Goal: Task Accomplishment & Management: Manage account settings

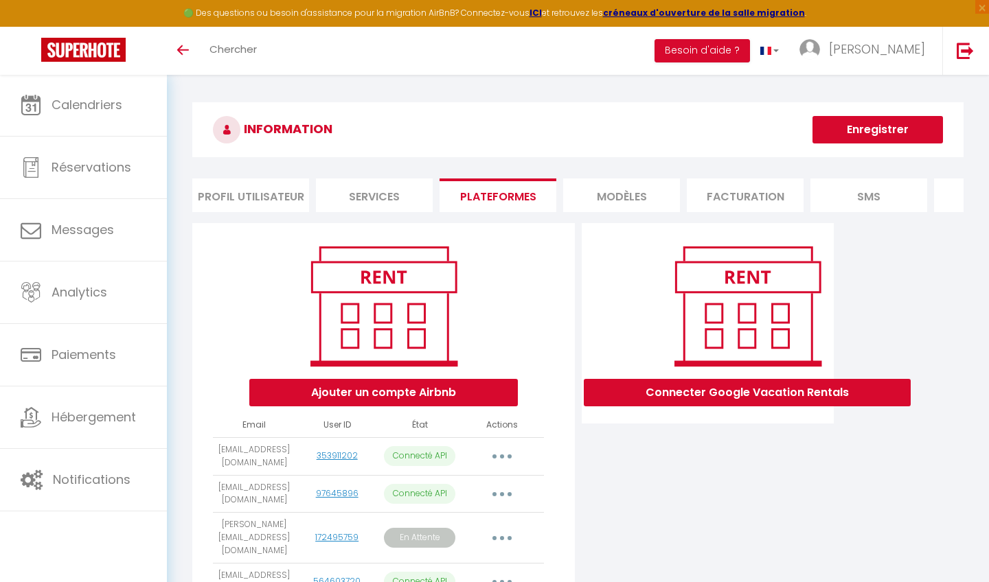
click at [876, 69] on link "[PERSON_NAME]" at bounding box center [865, 51] width 153 height 48
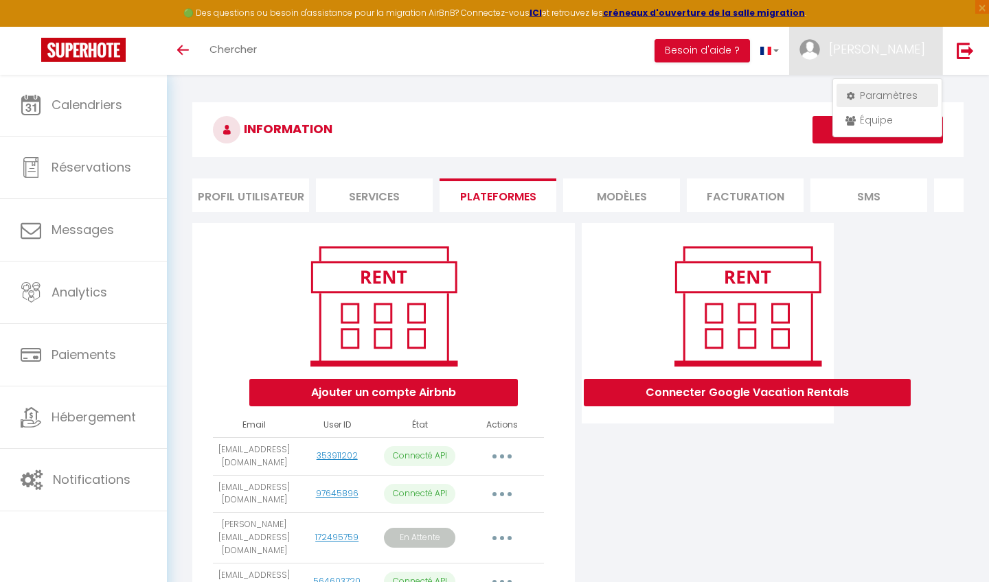
click at [873, 97] on link "Paramètres" at bounding box center [887, 95] width 102 height 23
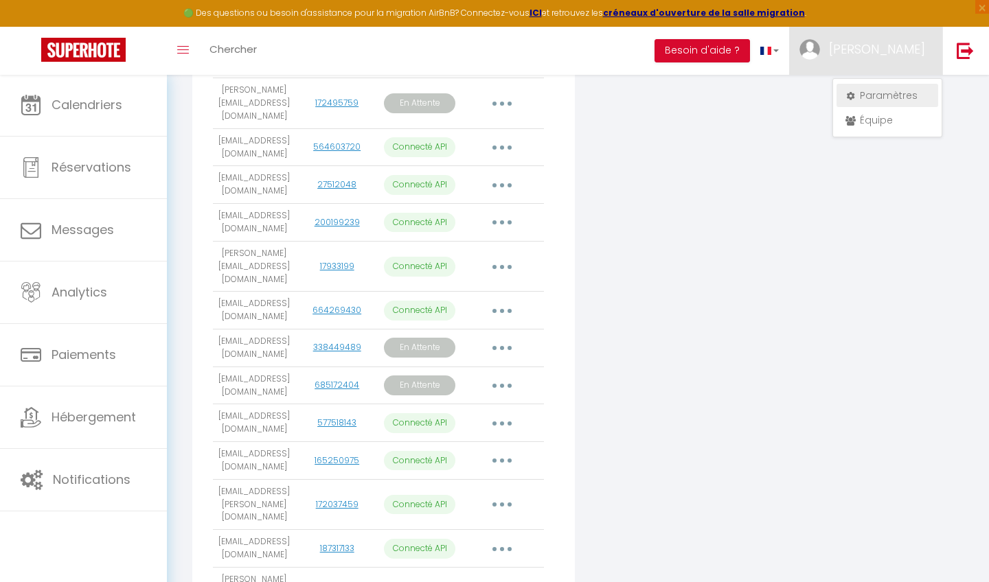
click at [871, 100] on link "Paramètres" at bounding box center [887, 95] width 102 height 23
click at [729, 121] on div "Connecter Google Vacation Rentals" at bounding box center [708, 246] width 260 height 915
click at [904, 42] on span "[PERSON_NAME]" at bounding box center [877, 49] width 96 height 17
click at [872, 99] on link "Paramètres" at bounding box center [887, 95] width 102 height 23
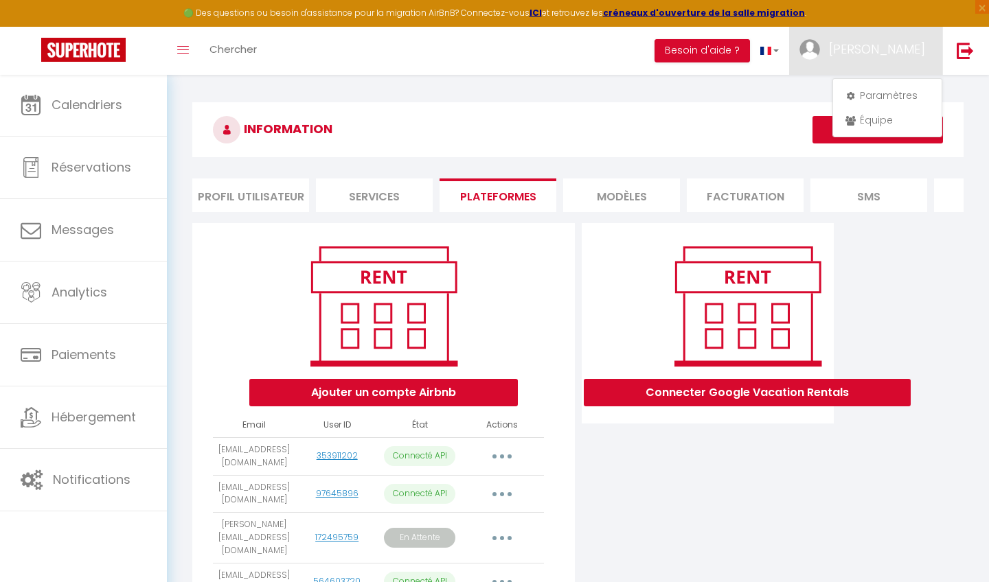
click at [402, 180] on li "Services" at bounding box center [374, 196] width 117 height 34
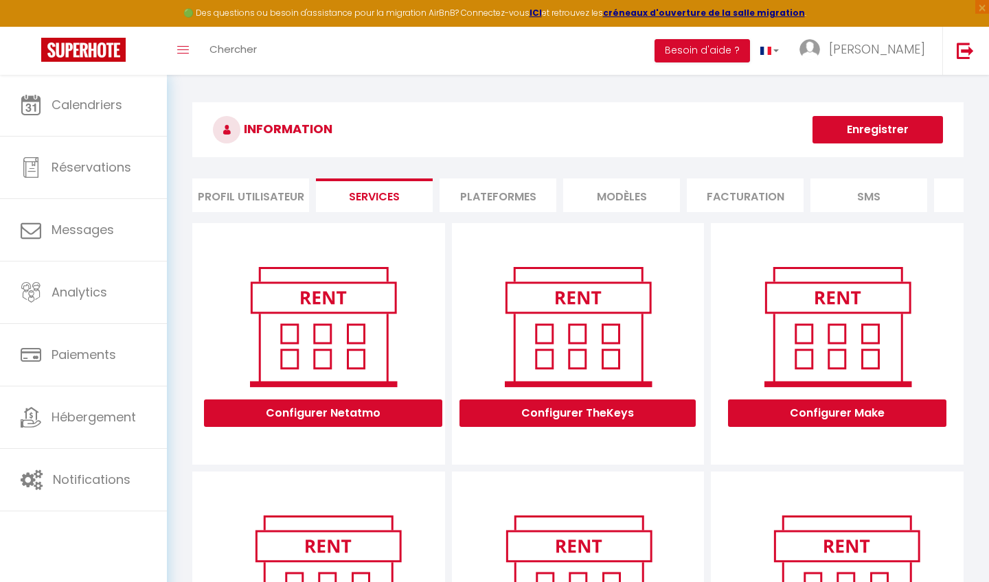
click at [481, 189] on li "Plateformes" at bounding box center [497, 196] width 117 height 34
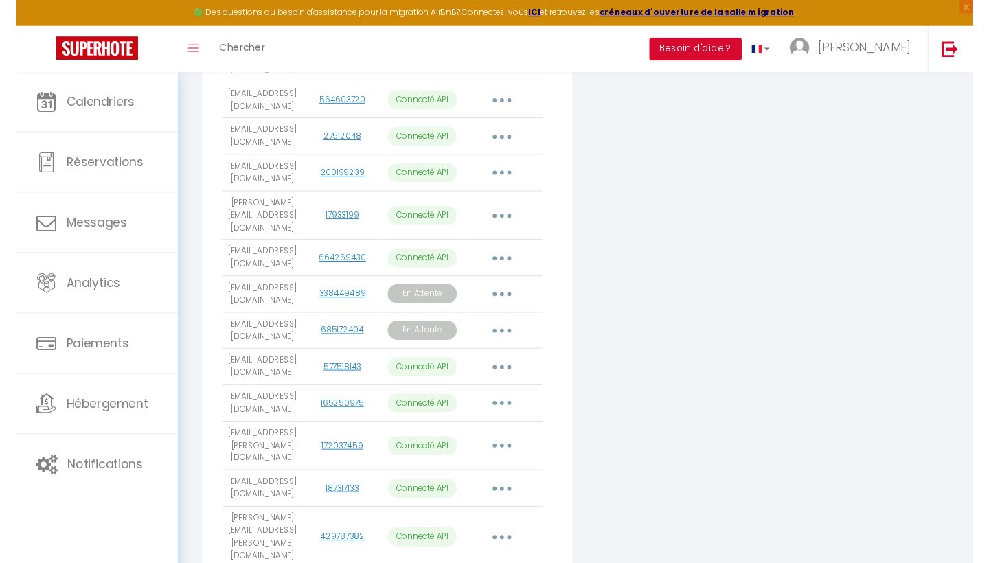
scroll to position [475, 0]
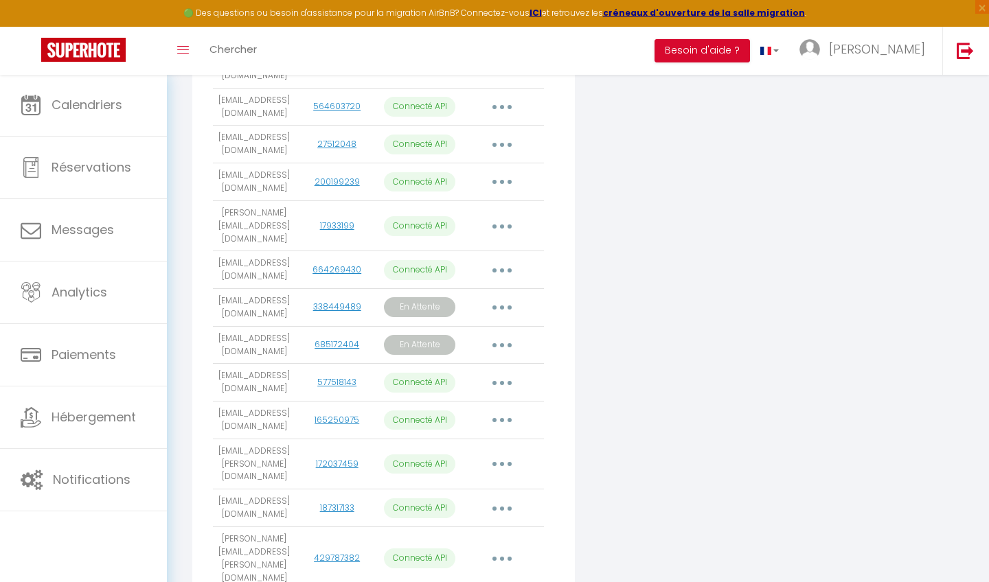
click at [502, 306] on icon "button" at bounding box center [502, 308] width 4 height 4
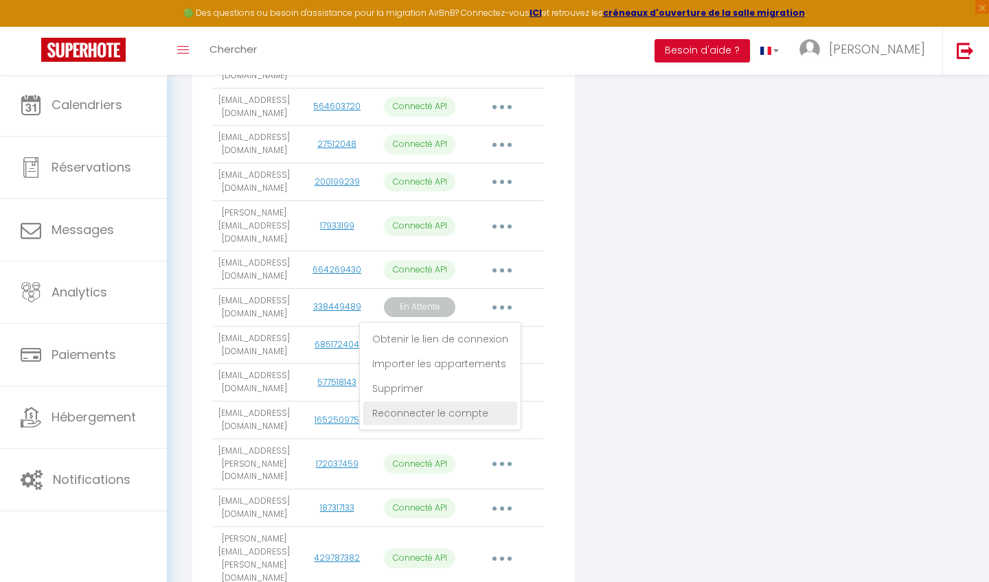
click at [437, 402] on link "Reconnecter le compte" at bounding box center [440, 413] width 154 height 23
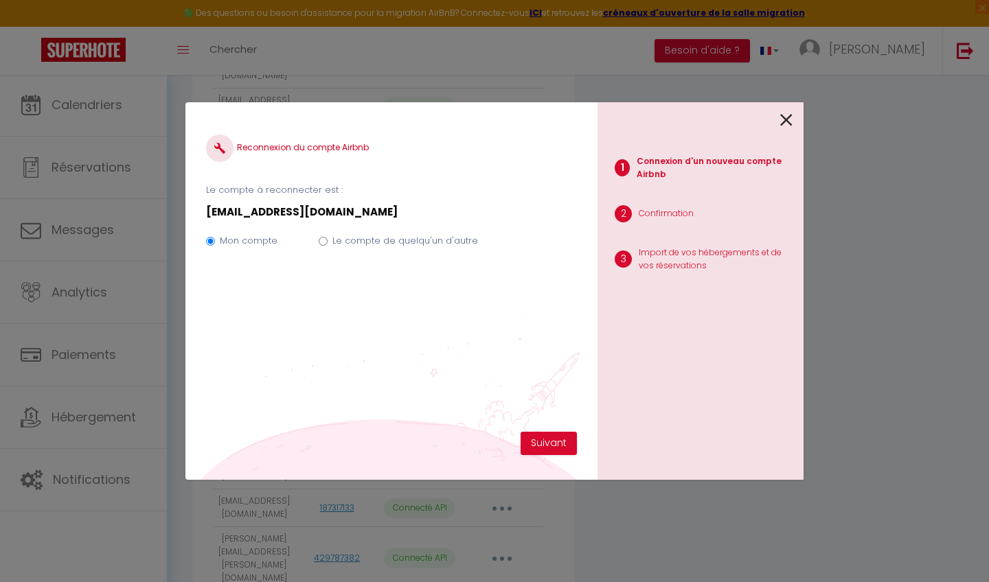
click at [322, 237] on input "Le compte de quelqu'un d'autre" at bounding box center [323, 241] width 9 height 9
radio input "true"
radio input "false"
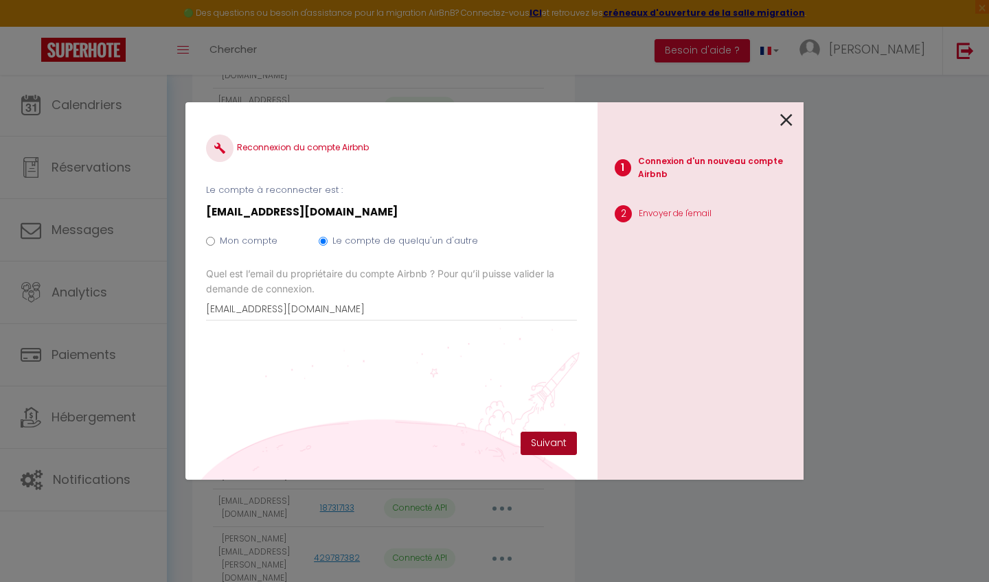
click at [540, 439] on button "Suivant" at bounding box center [548, 443] width 56 height 23
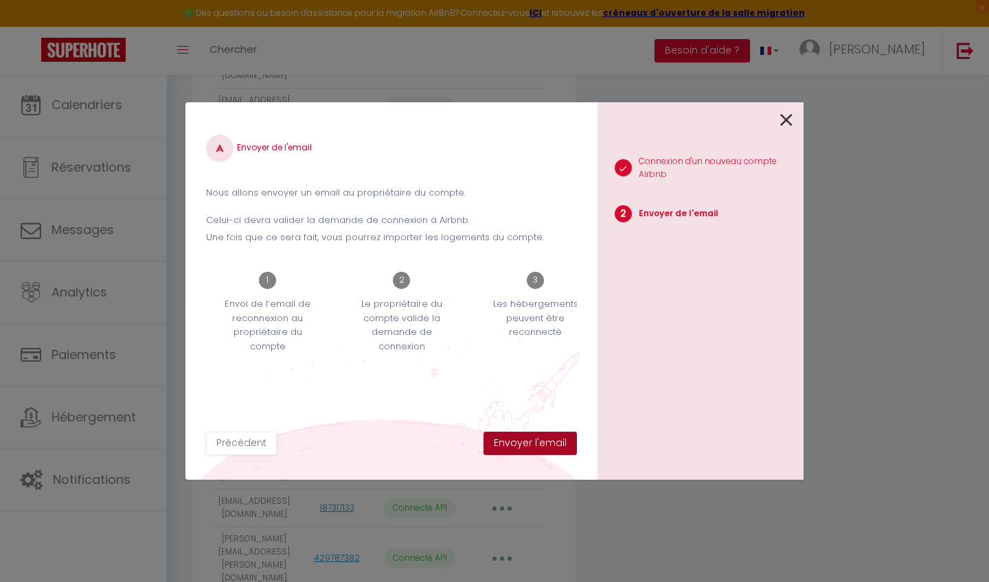
click at [530, 443] on button "Envoyer l'email" at bounding box center [529, 443] width 93 height 23
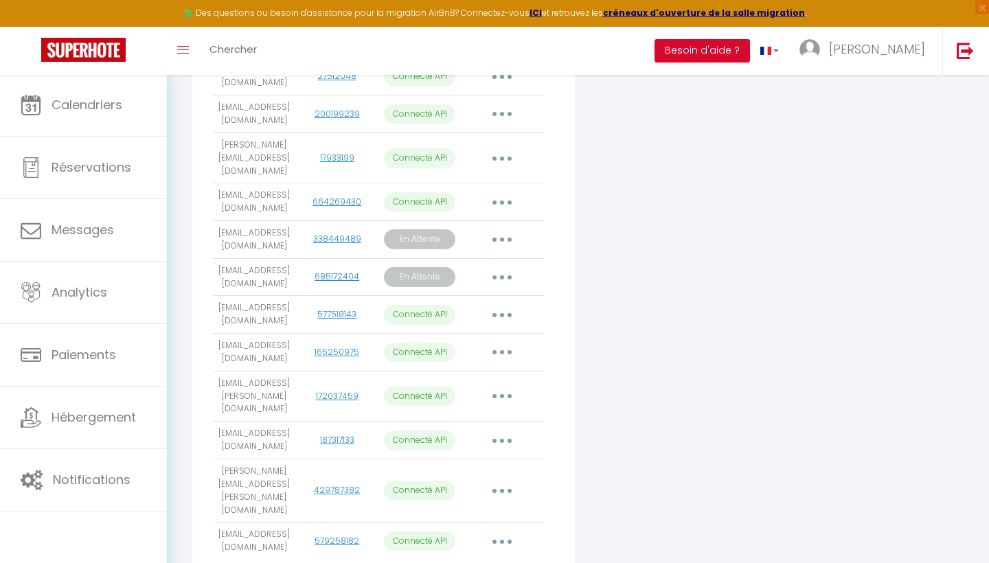
scroll to position [542, 0]
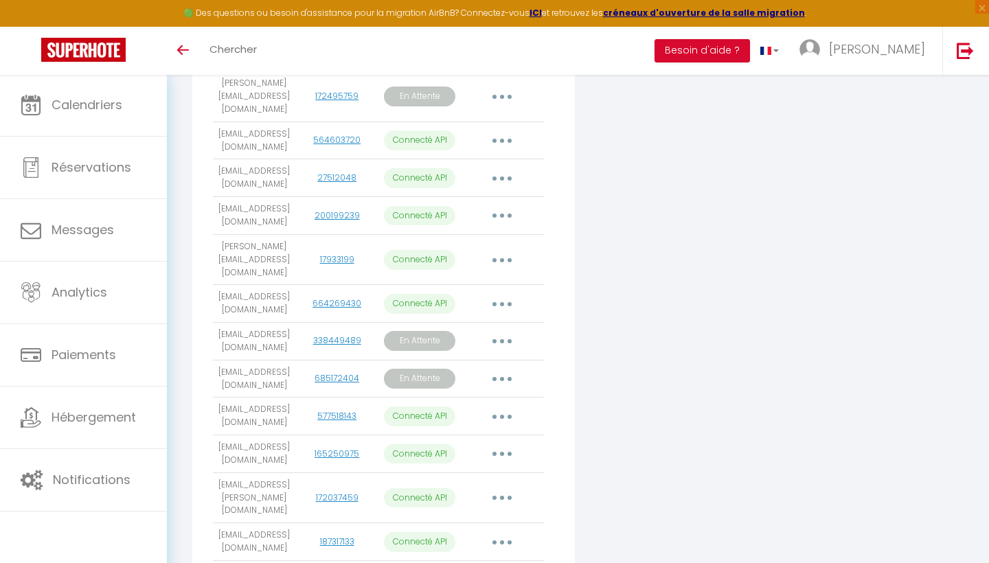
scroll to position [475, 0]
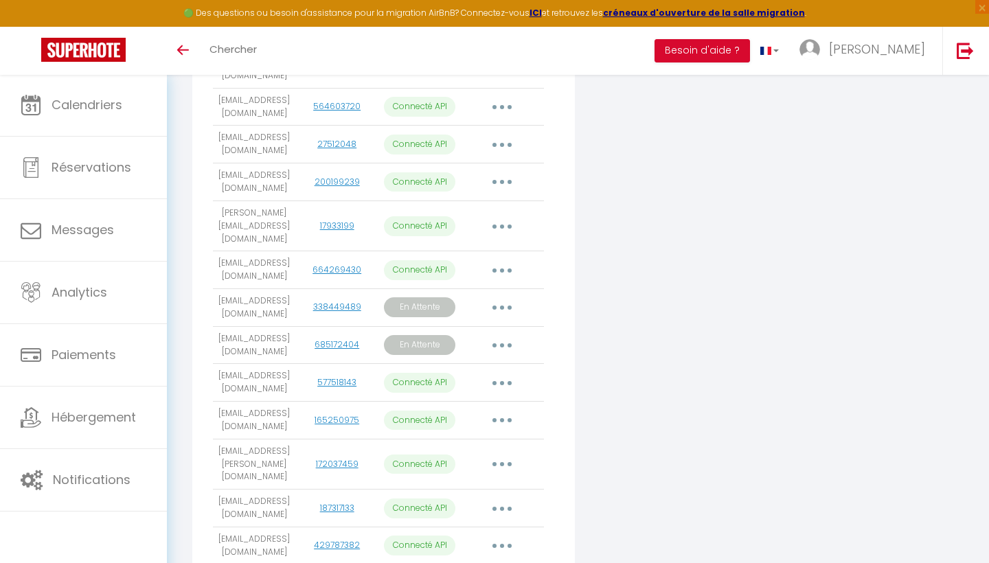
click at [505, 297] on button "button" at bounding box center [502, 308] width 38 height 22
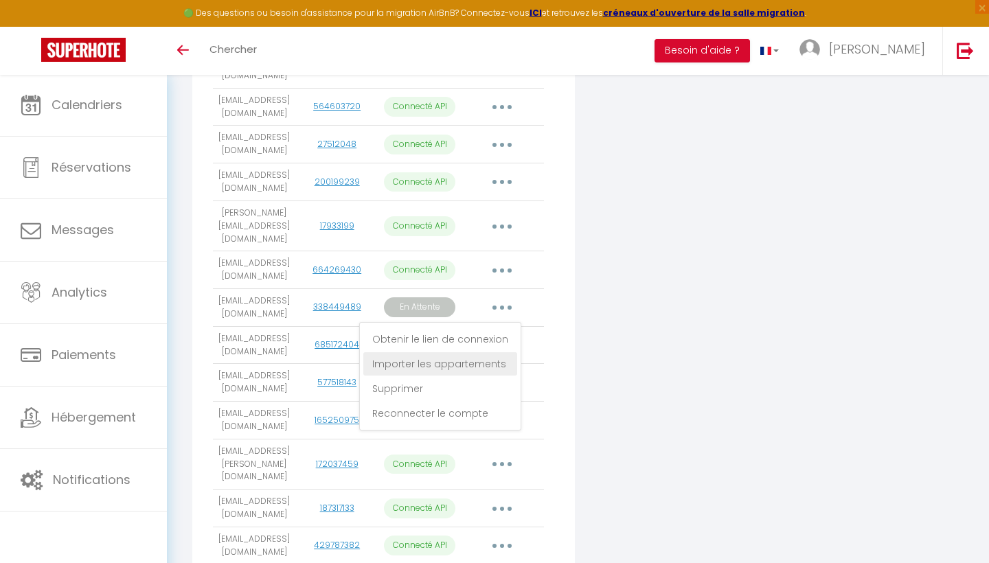
click at [439, 352] on link "Importer les appartements" at bounding box center [440, 363] width 154 height 23
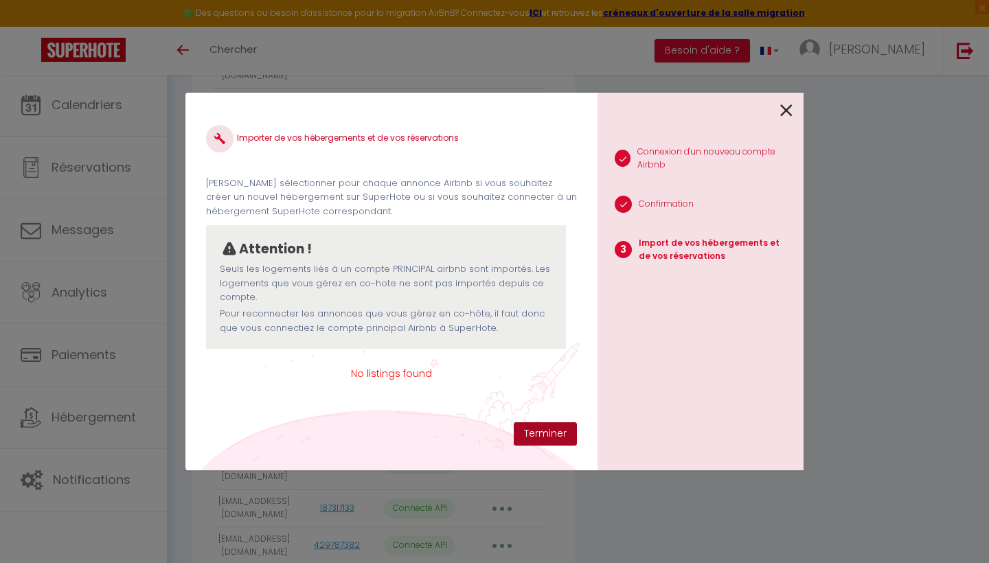
click at [535, 431] on button "Terminer" at bounding box center [545, 433] width 63 height 23
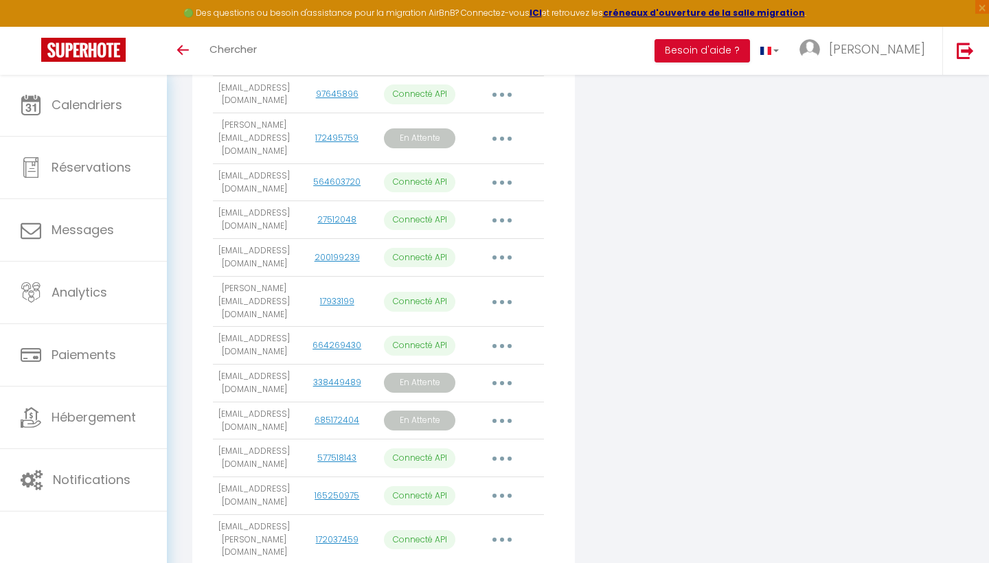
scroll to position [400, 0]
click at [503, 381] on icon "button" at bounding box center [502, 383] width 4 height 4
click at [443, 477] on link "Reconnecter le compte" at bounding box center [440, 488] width 154 height 23
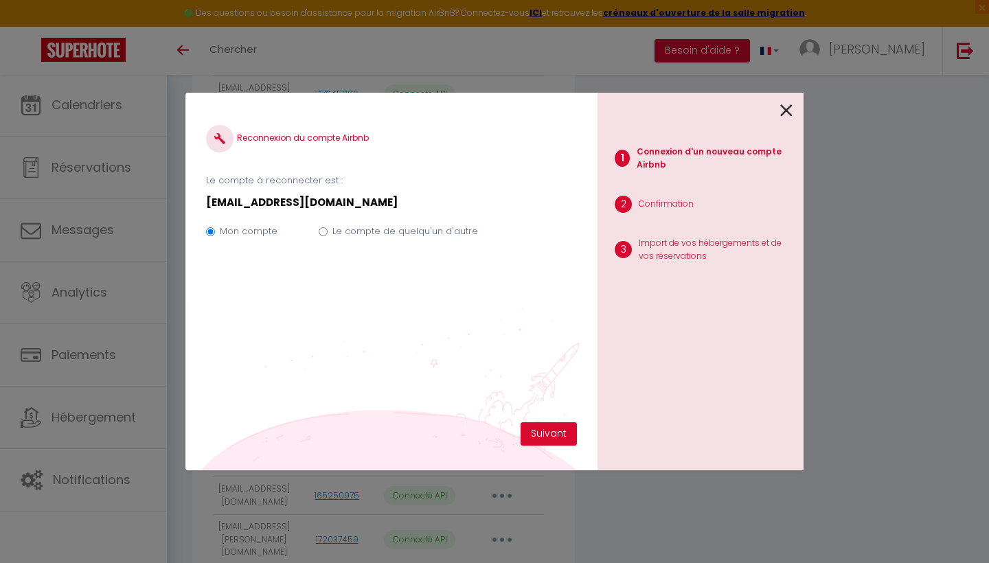
click at [321, 229] on input "Le compte de quelqu'un d'autre" at bounding box center [323, 231] width 9 height 9
radio input "true"
radio input "false"
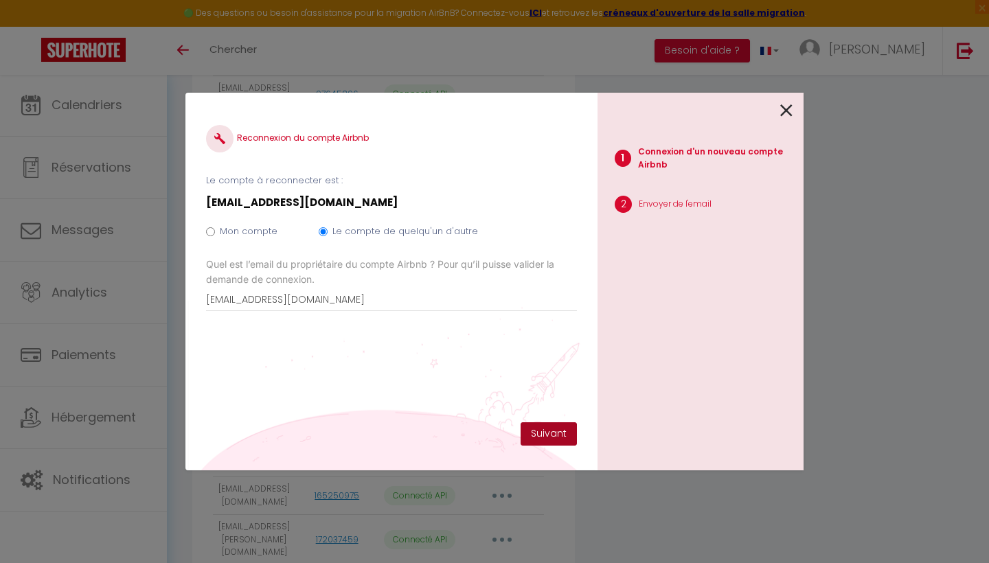
click at [544, 439] on button "Suivant" at bounding box center [548, 433] width 56 height 23
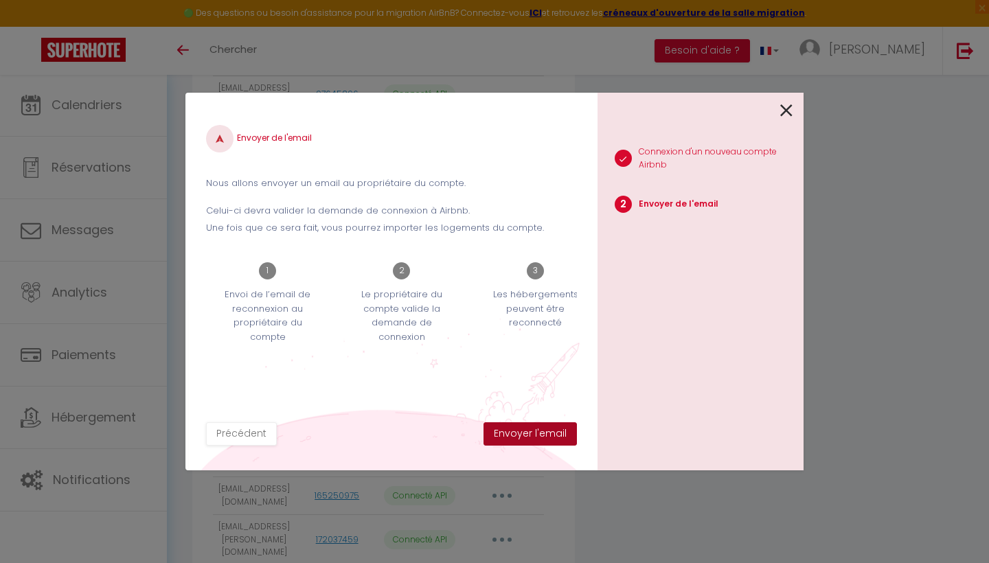
click at [530, 436] on button "Envoyer l'email" at bounding box center [529, 433] width 93 height 23
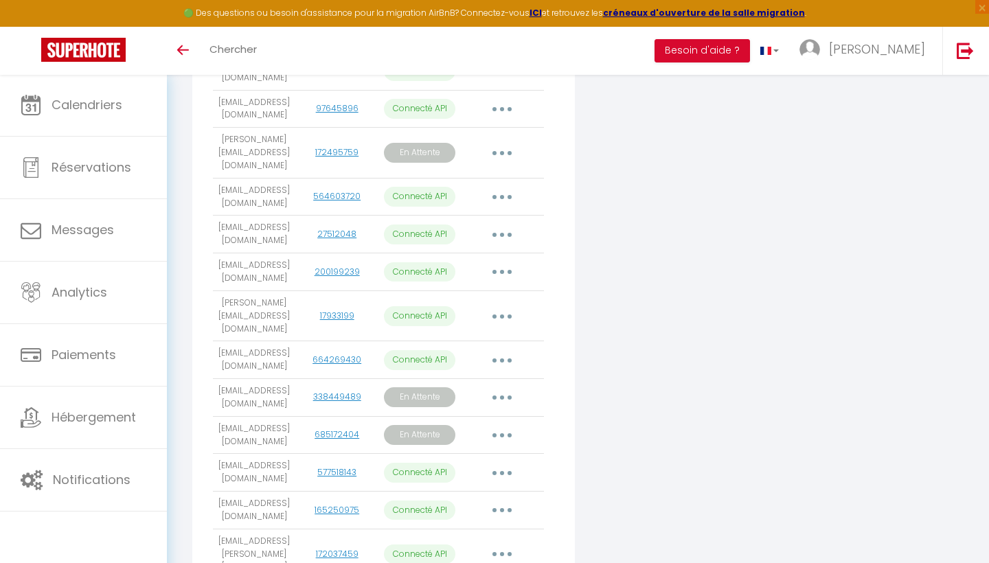
scroll to position [409, 0]
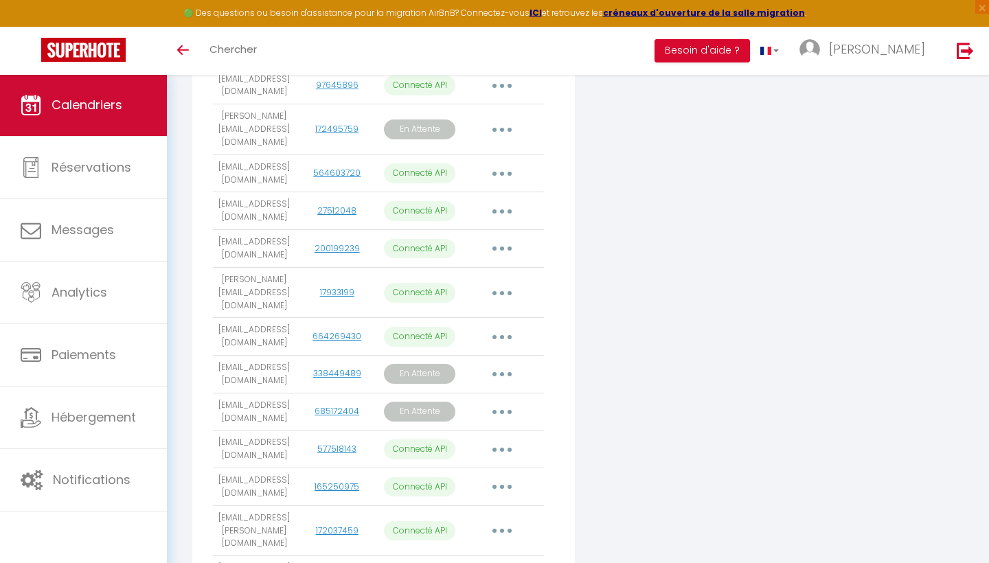
click at [87, 124] on link "Calendriers" at bounding box center [83, 105] width 167 height 62
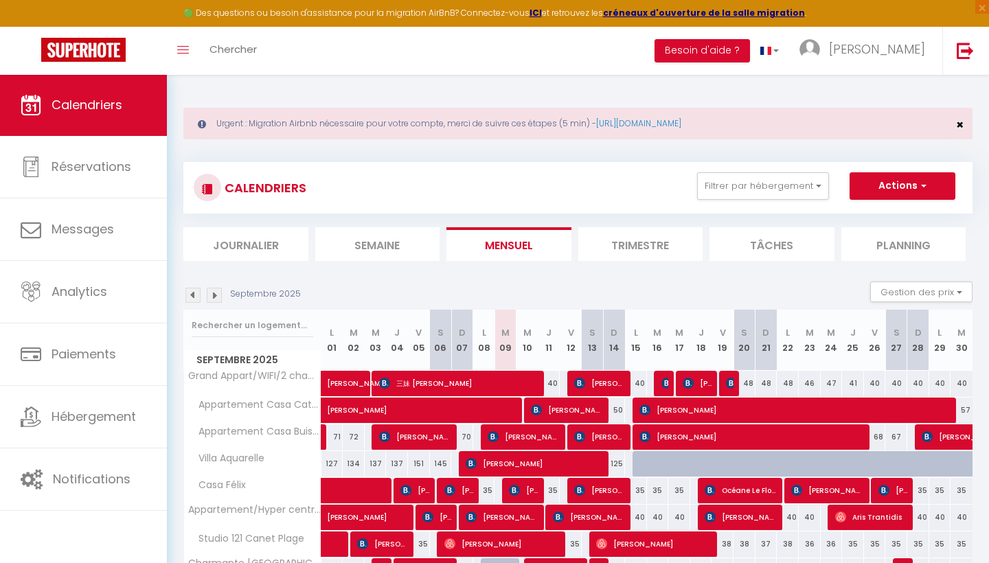
click at [960, 124] on span "×" at bounding box center [960, 124] width 8 height 17
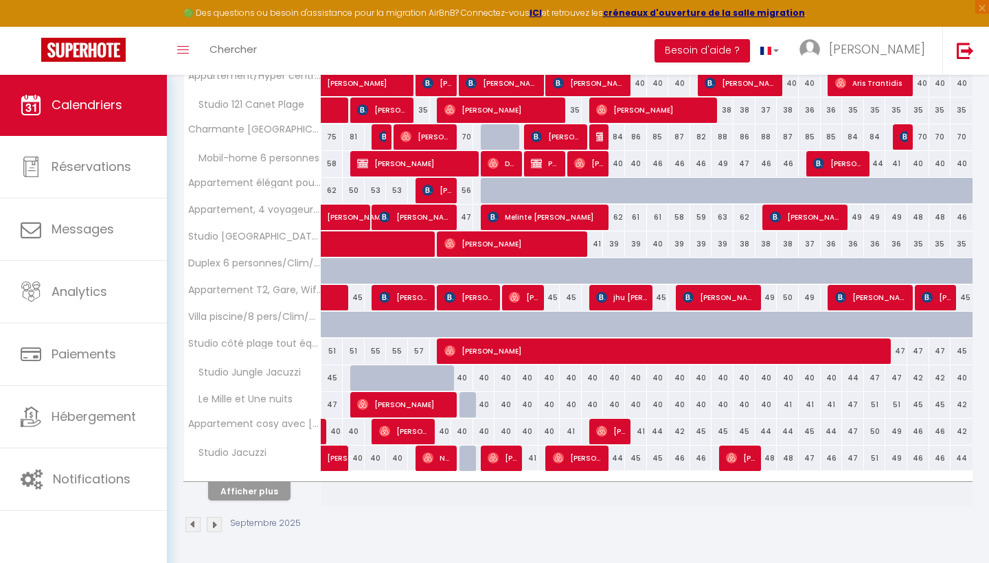
scroll to position [374, 0]
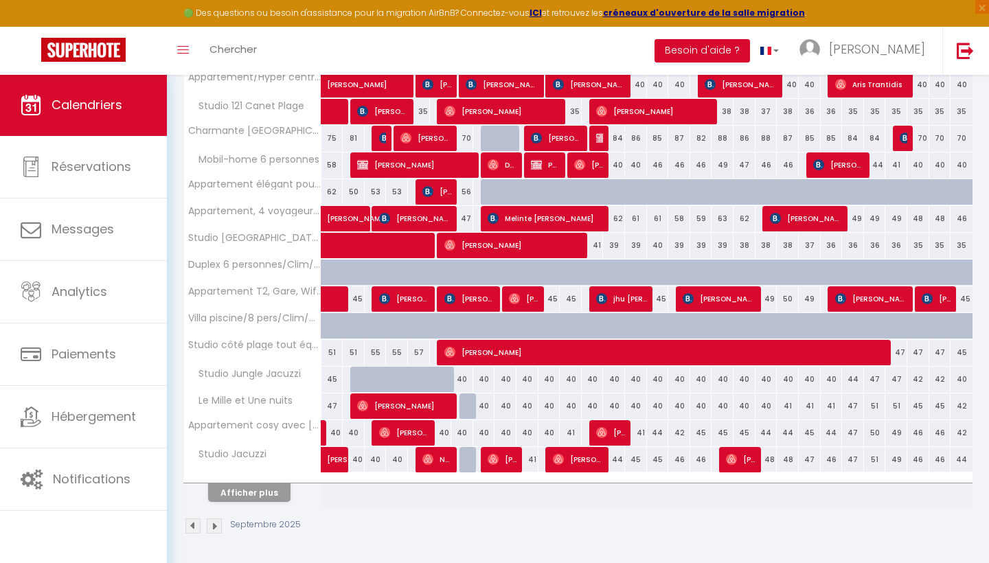
click at [257, 497] on button "Afficher plus" at bounding box center [249, 492] width 82 height 19
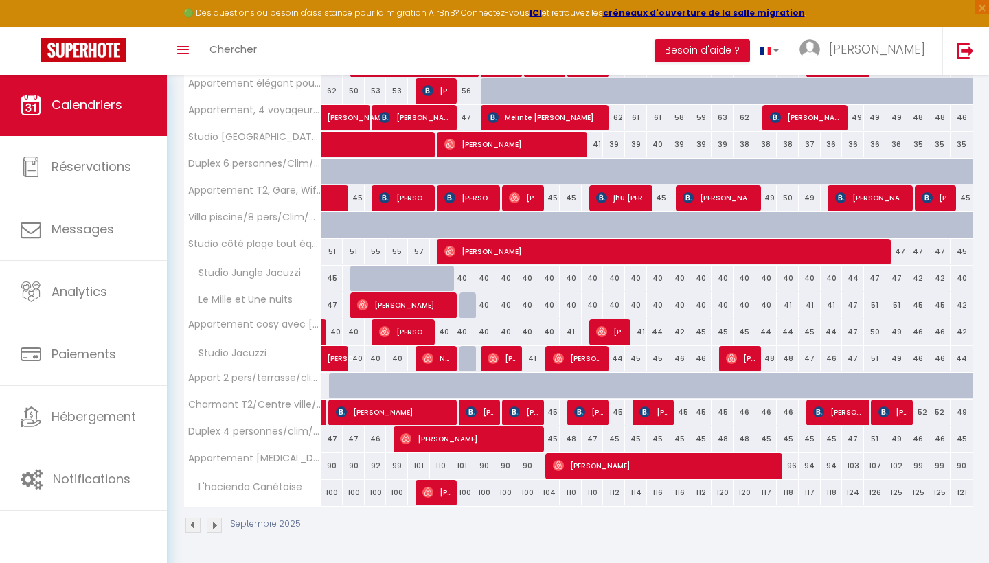
scroll to position [474, 0]
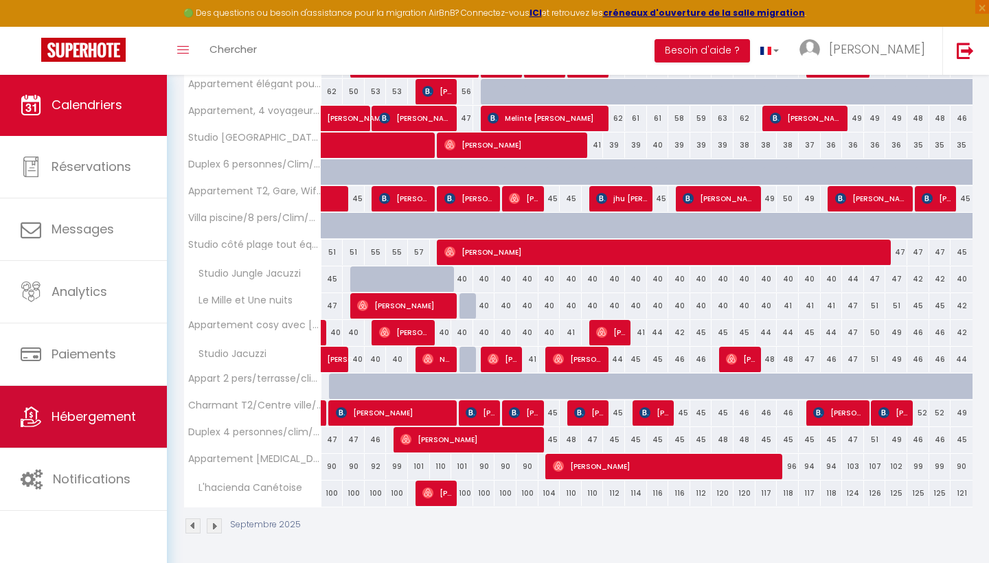
click at [111, 428] on link "Hébergement" at bounding box center [83, 417] width 167 height 62
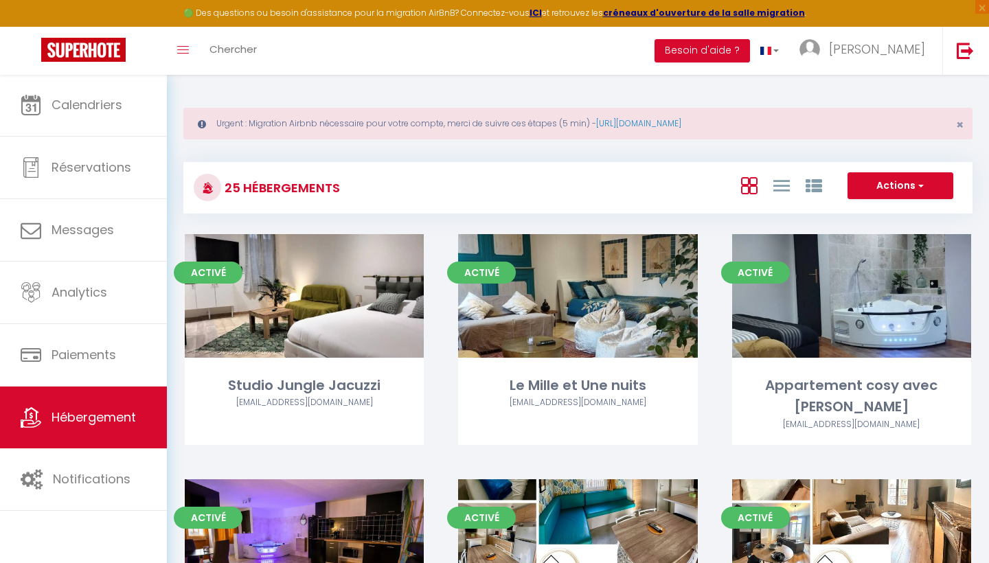
click at [954, 126] on div "Urgent : Migration Airbnb nécessaire pour votre compte, merci de suivre ces éta…" at bounding box center [577, 124] width 789 height 32
click at [962, 124] on span "×" at bounding box center [960, 124] width 8 height 17
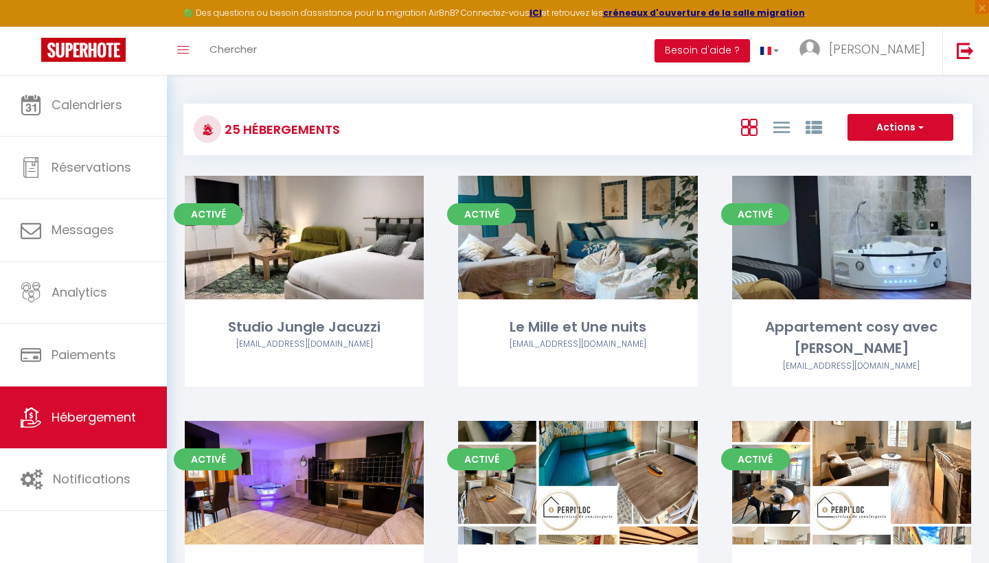
click at [928, 136] on button "Actions" at bounding box center [900, 127] width 106 height 27
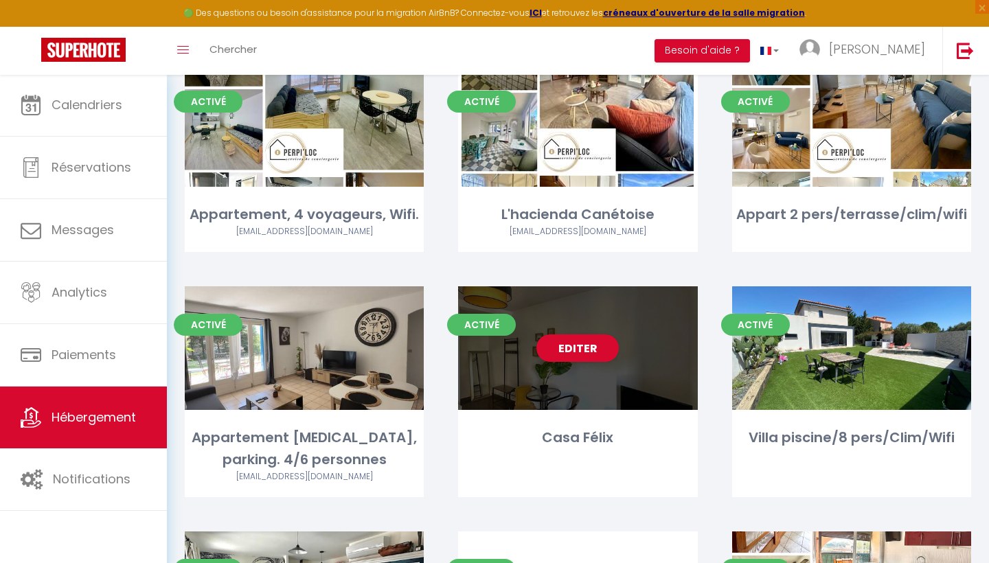
scroll to position [677, 0]
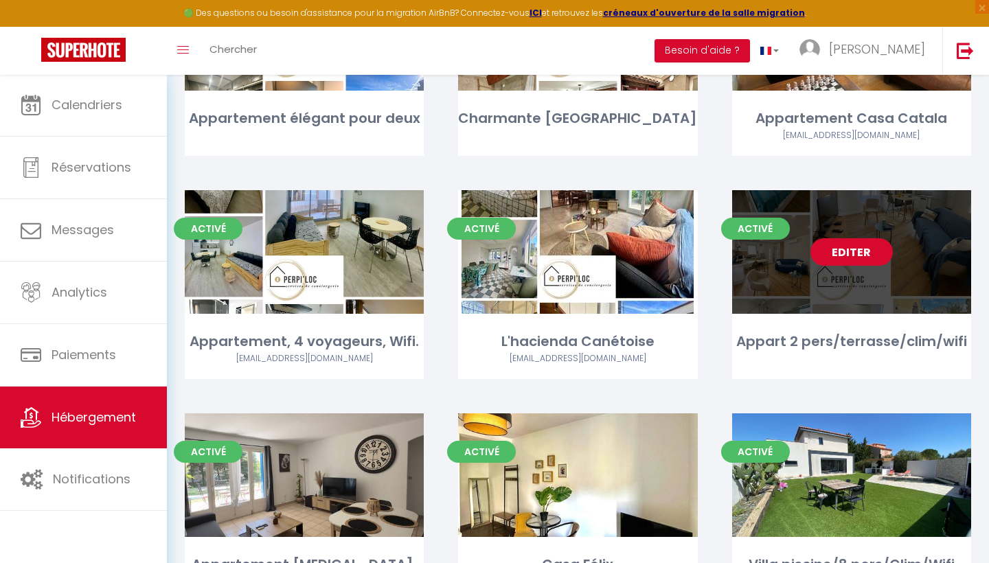
click at [842, 238] on link "Editer" at bounding box center [851, 251] width 82 height 27
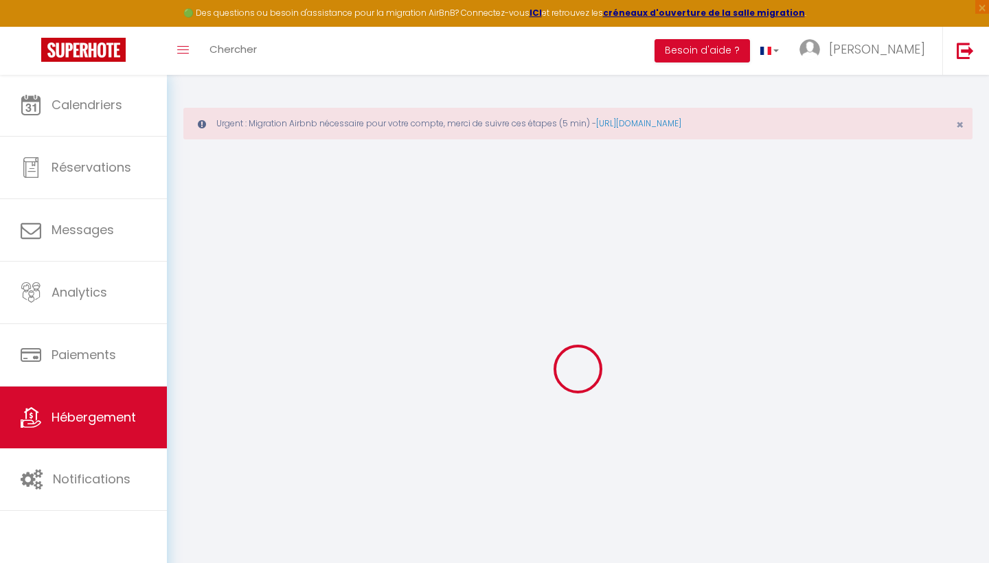
type input "Appart 2 pers/terrasse/clim/wifi"
type input "[PERSON_NAME]"
select select "2"
type input "60"
type input "25"
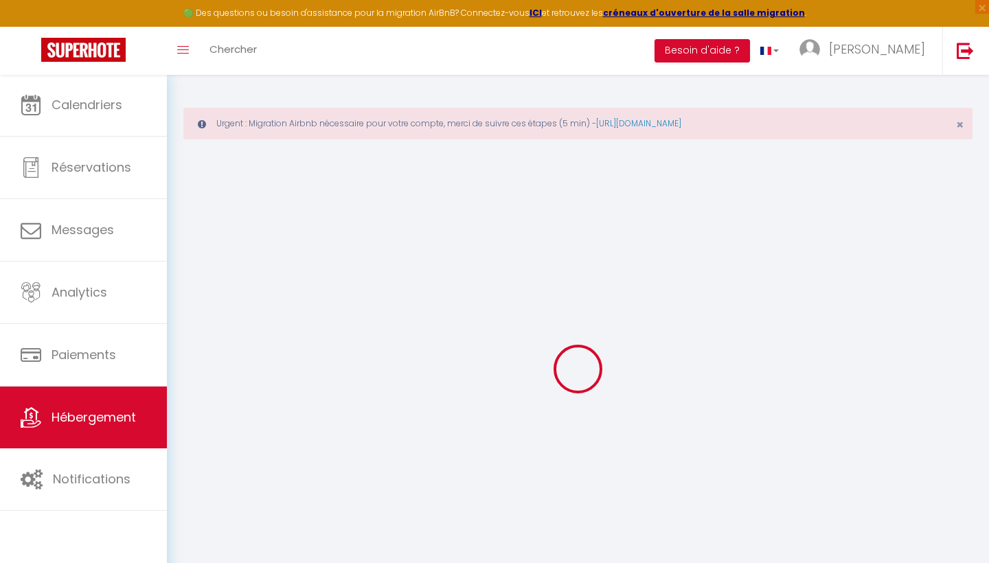
select select
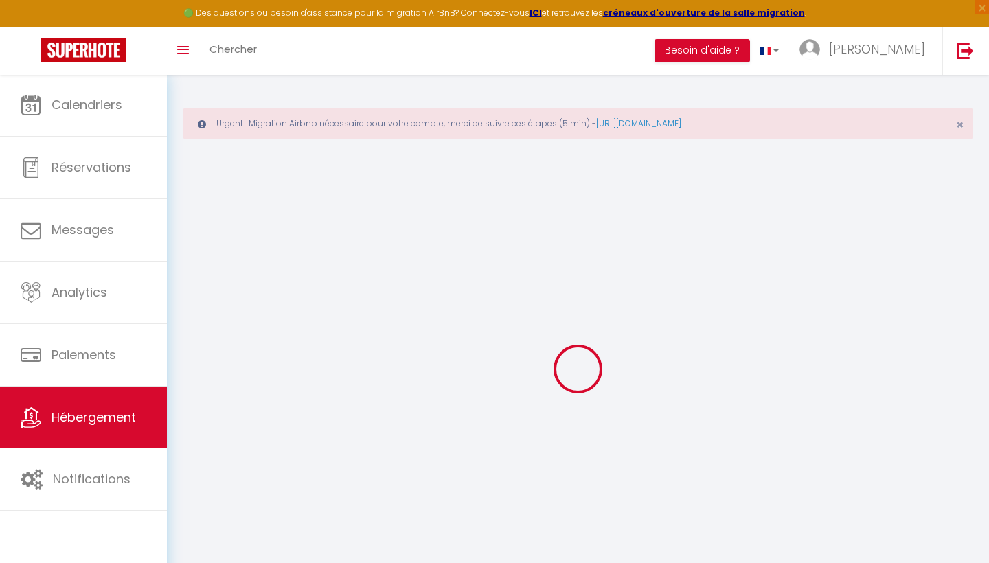
type input "66000"
type input "[GEOGRAPHIC_DATA]"
type input "[EMAIL_ADDRESS][DOMAIN_NAME]"
select select
checkbox input "false"
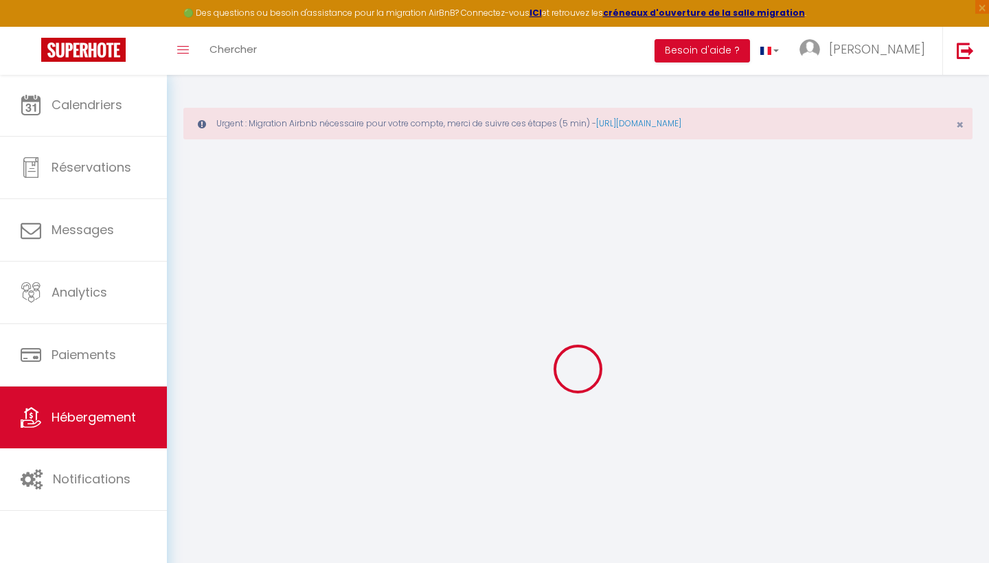
checkbox input "false"
type input "0"
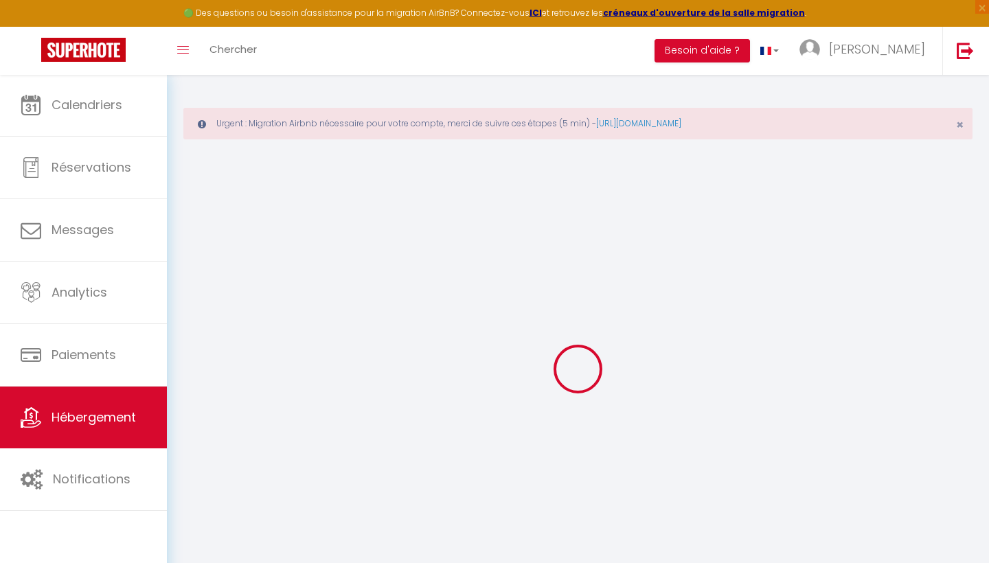
type input "0"
select select
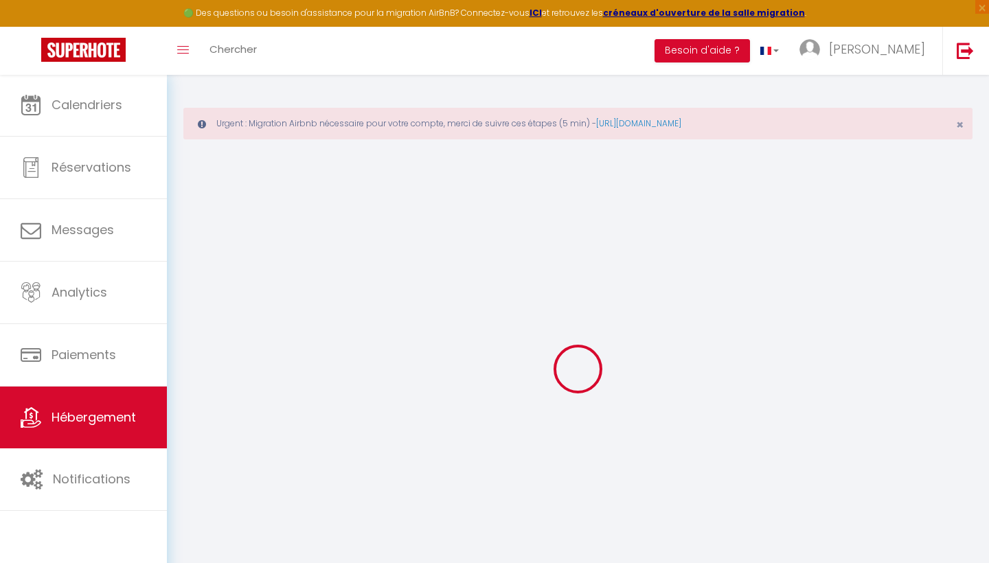
select select
checkbox input "false"
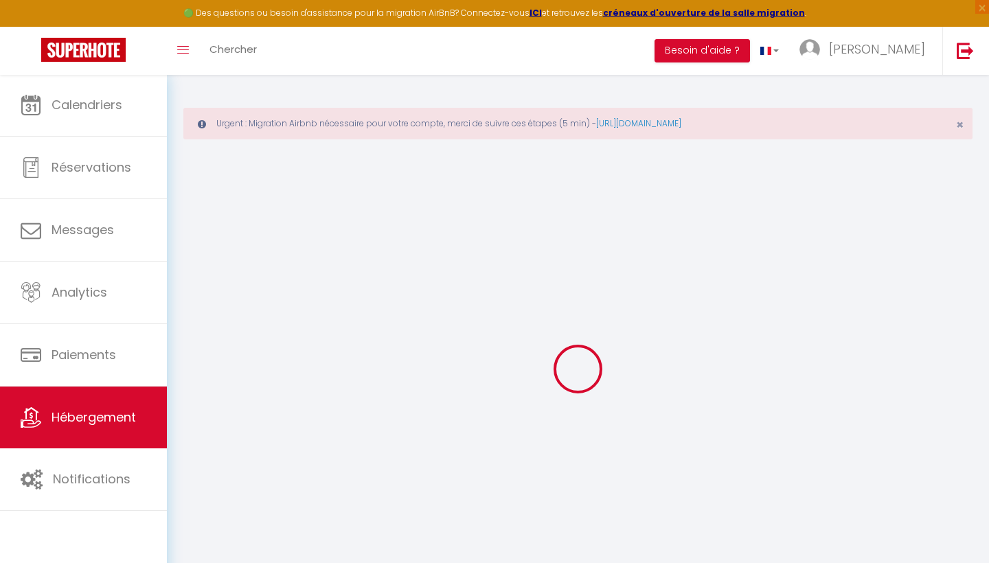
checkbox input "false"
select select
checkbox input "false"
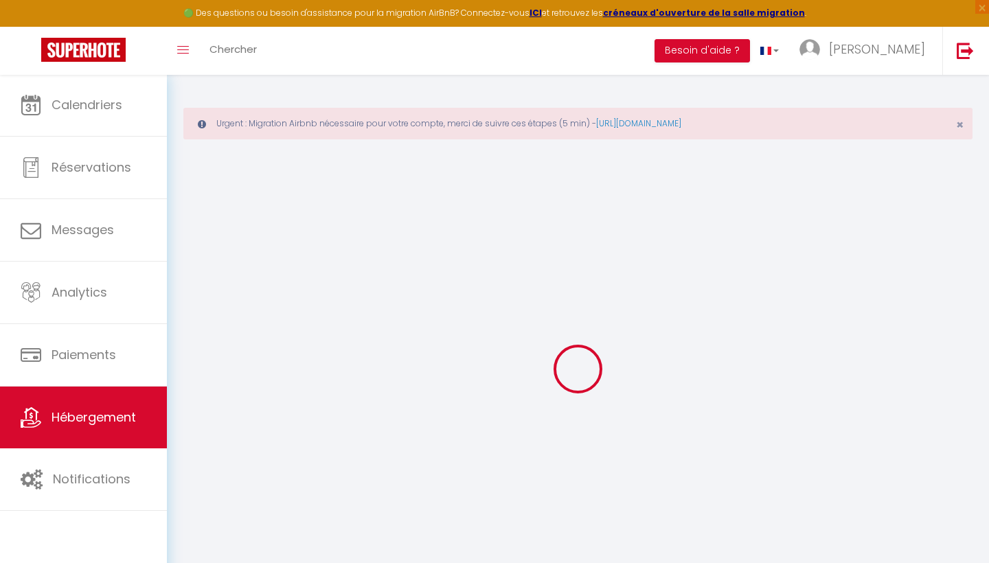
checkbox input "false"
select select "14:00"
select select
select select "11:00"
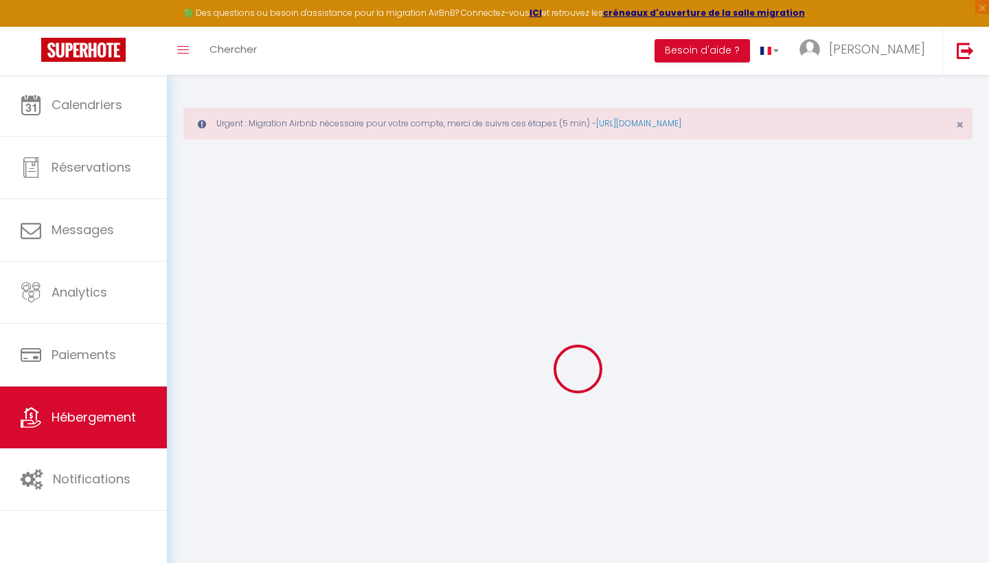
select select "30"
select select "120"
select select
checkbox input "false"
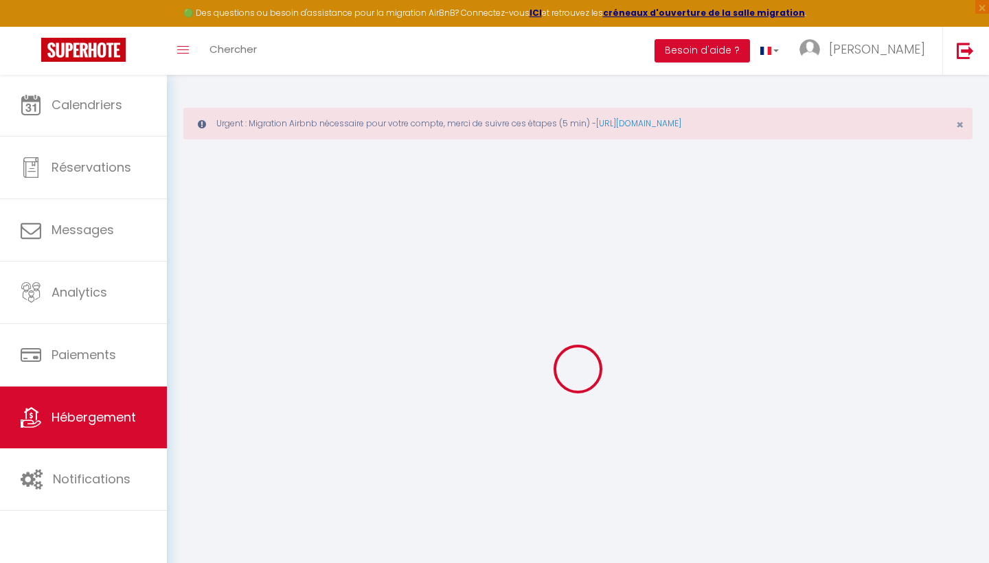
checkbox input "false"
select select
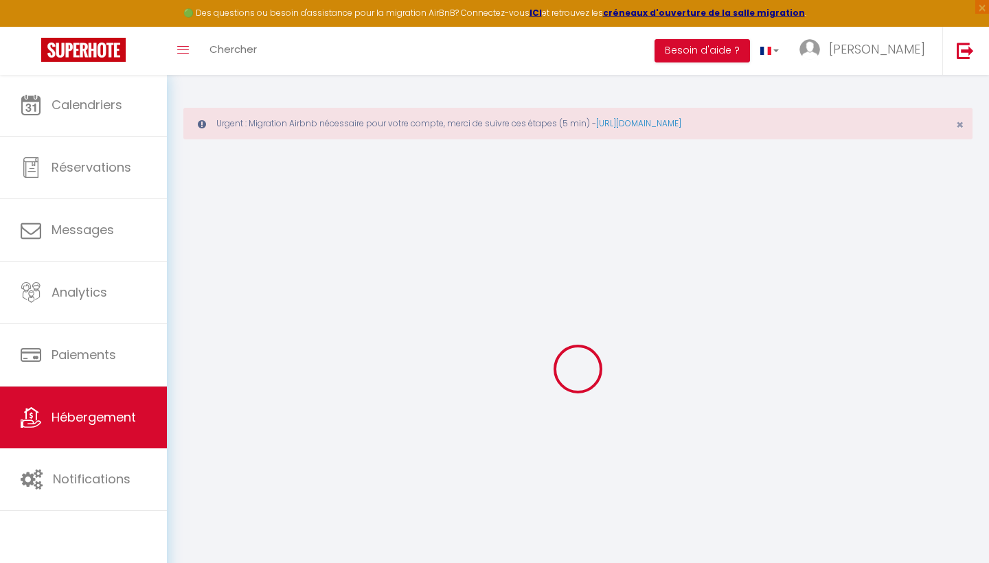
checkbox input "false"
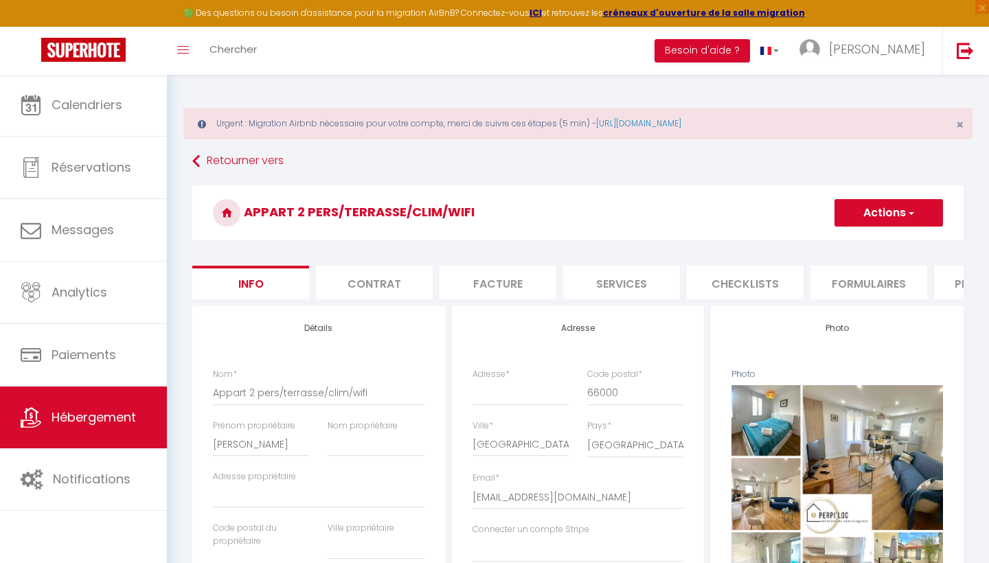
click at [913, 221] on button "Actions" at bounding box center [888, 212] width 108 height 27
click at [836, 276] on link "Supprimer" at bounding box center [868, 279] width 147 height 18
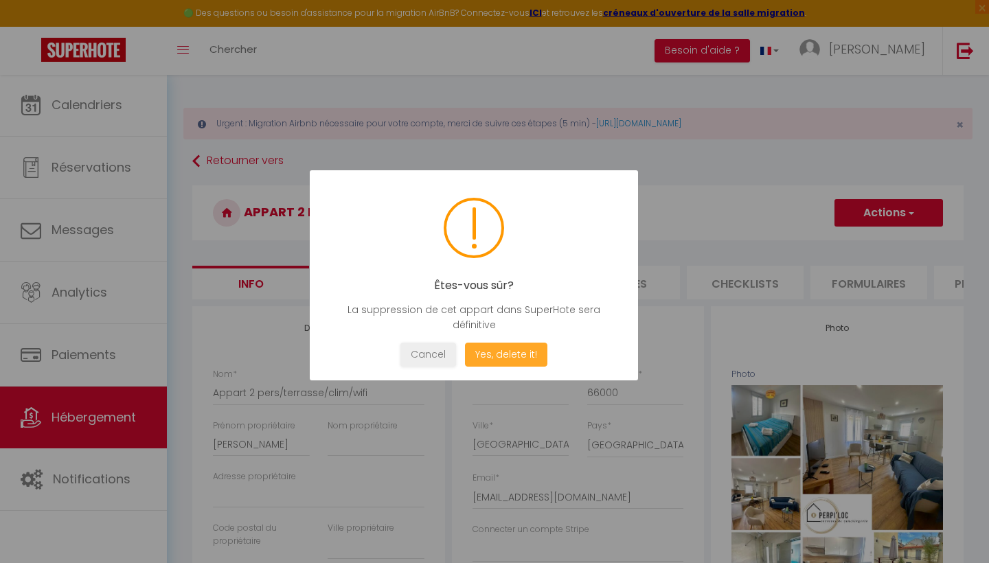
click at [504, 358] on button "Yes, delete it!" at bounding box center [506, 355] width 82 height 24
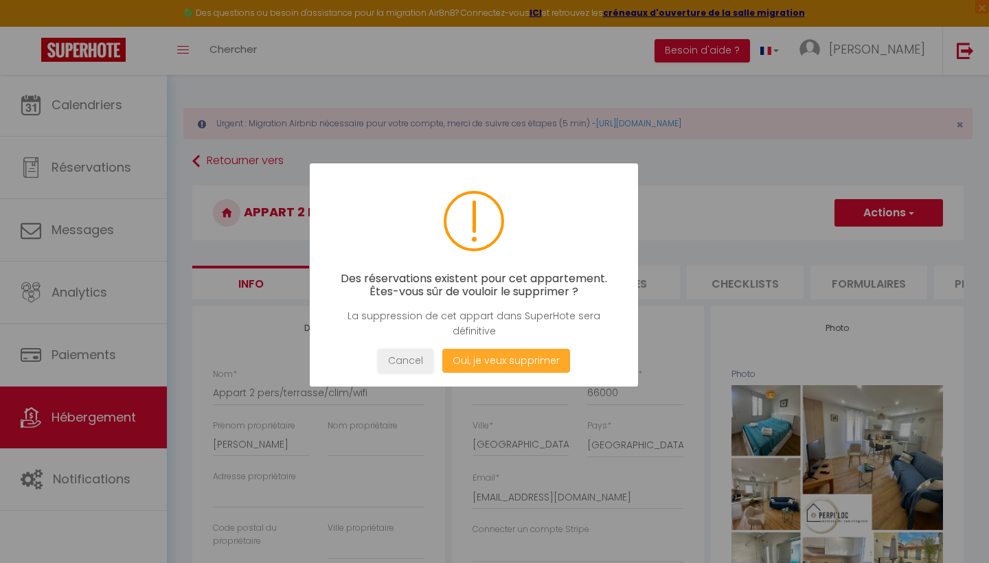
click at [518, 362] on button "Oui, je veux supprimer" at bounding box center [506, 361] width 128 height 24
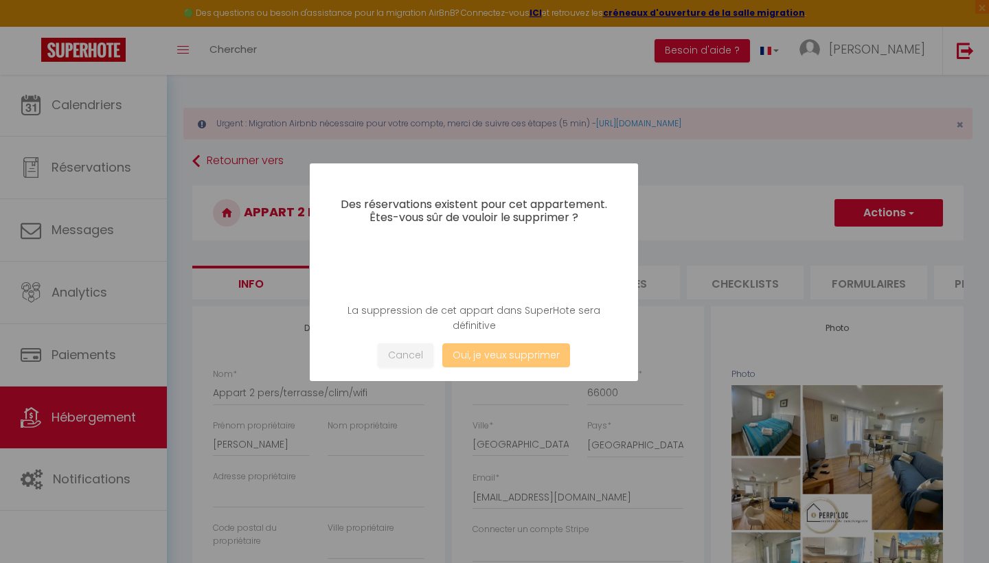
click at [507, 350] on button "Oui, je veux supprimer" at bounding box center [506, 355] width 128 height 24
select select
checkbox input "false"
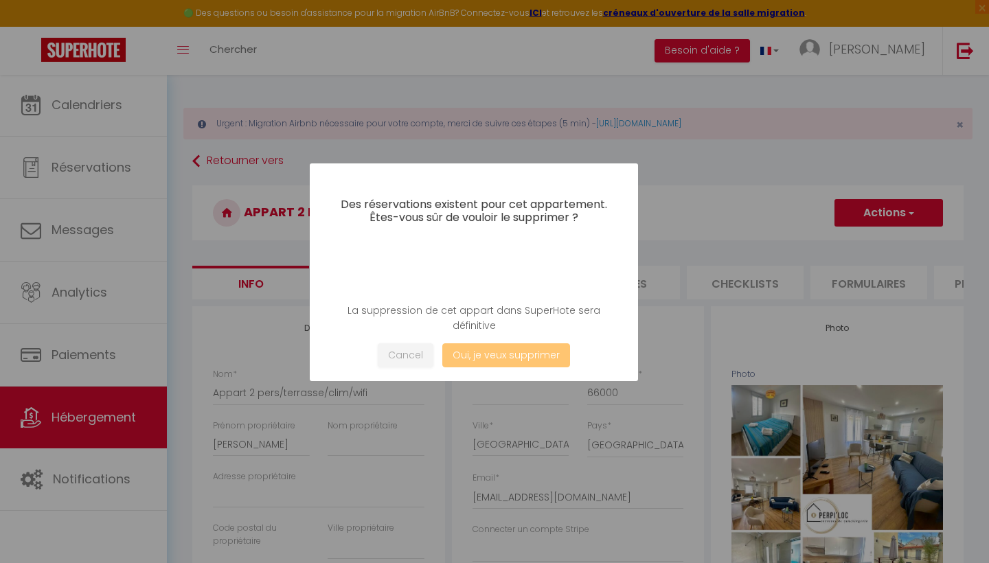
checkbox input "false"
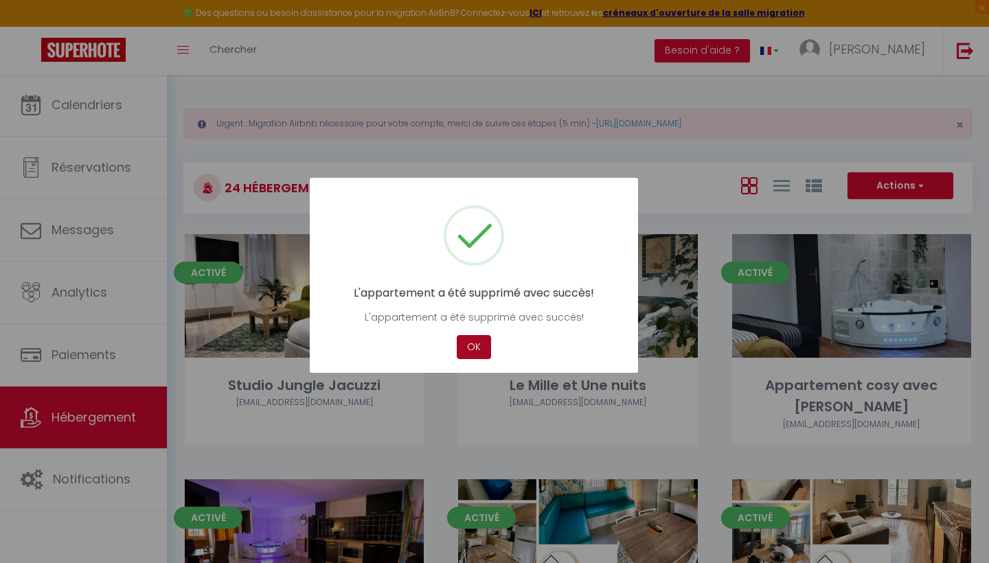
click at [471, 341] on button "OK" at bounding box center [474, 347] width 34 height 24
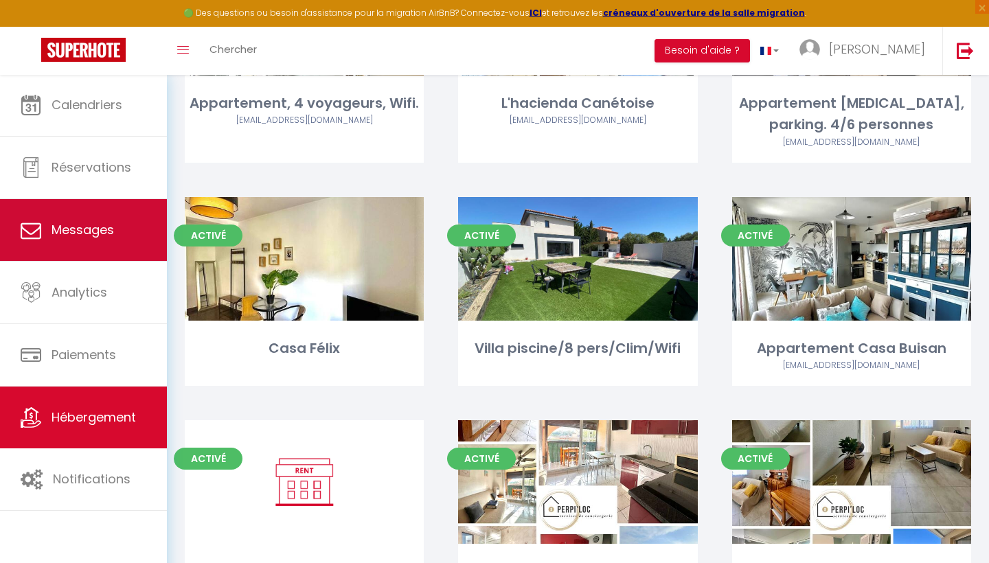
scroll to position [969, 0]
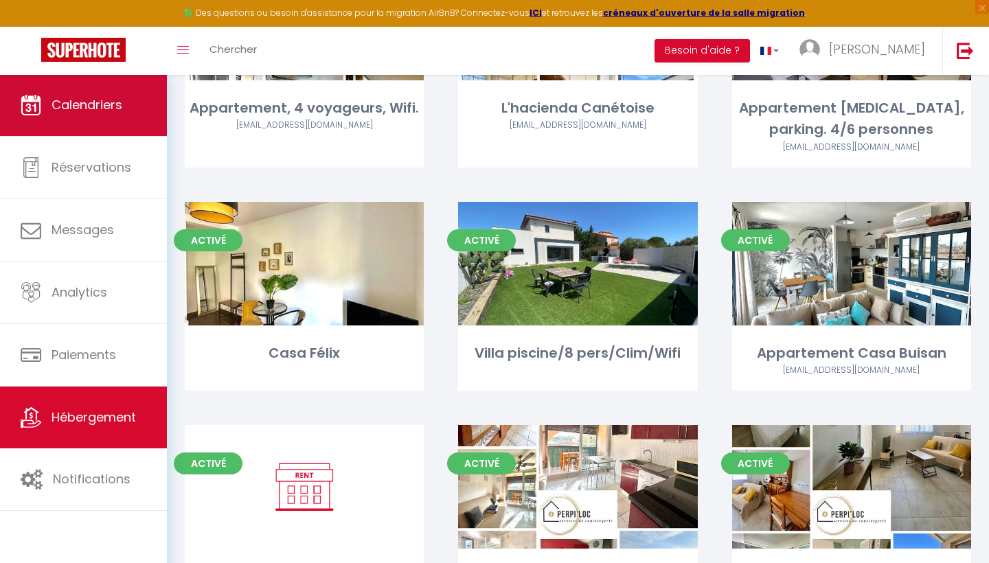
click at [128, 120] on link "Calendriers" at bounding box center [83, 105] width 167 height 62
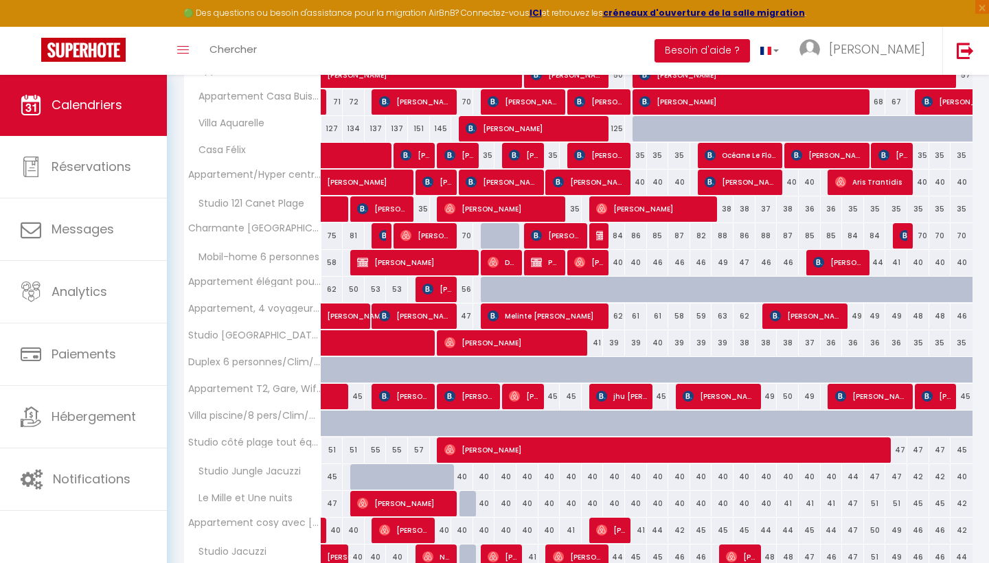
scroll to position [335, 0]
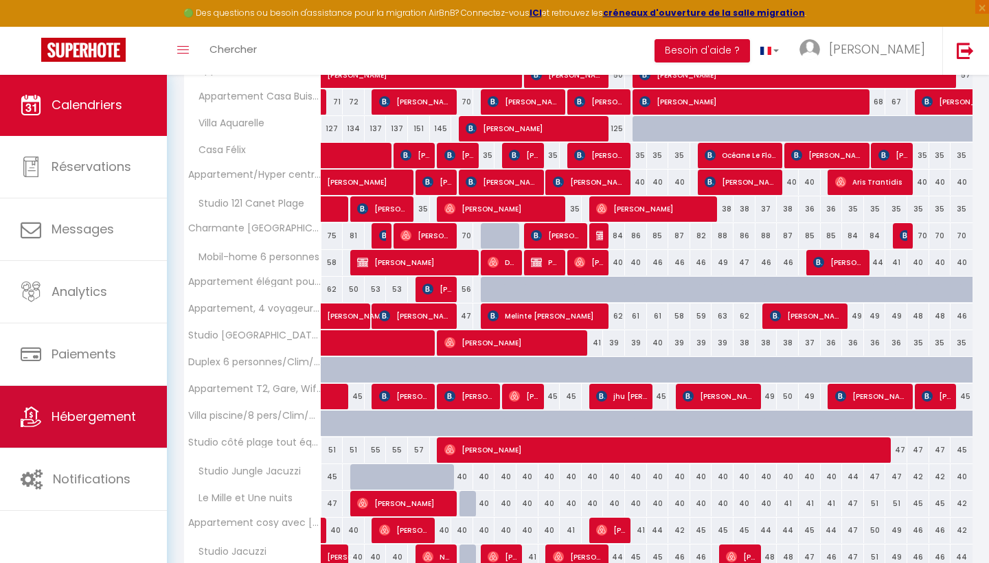
click at [79, 411] on span "Hébergement" at bounding box center [93, 416] width 84 height 17
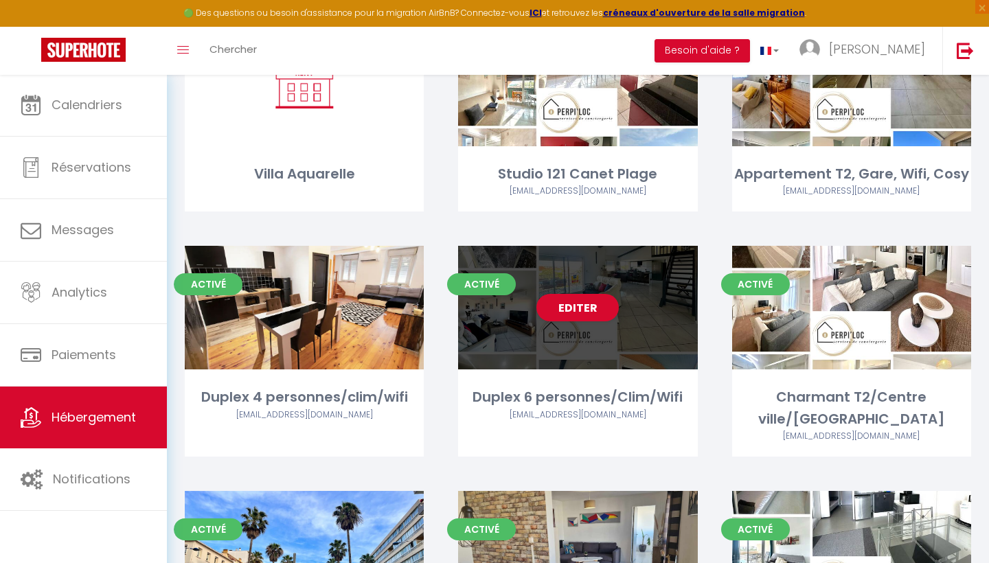
scroll to position [1379, 0]
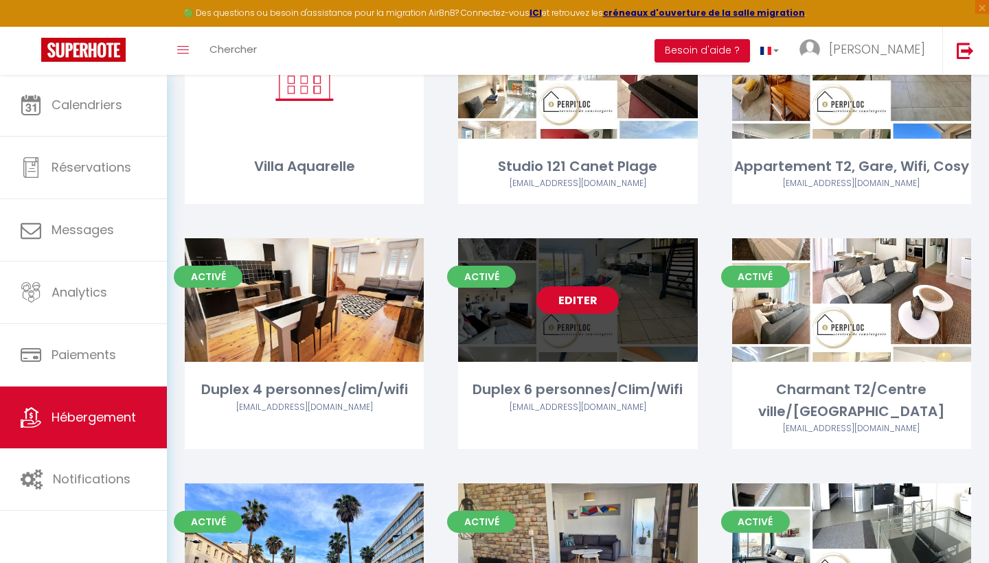
click at [562, 286] on link "Editer" at bounding box center [577, 299] width 82 height 27
select select "3"
select select "2"
select select "1"
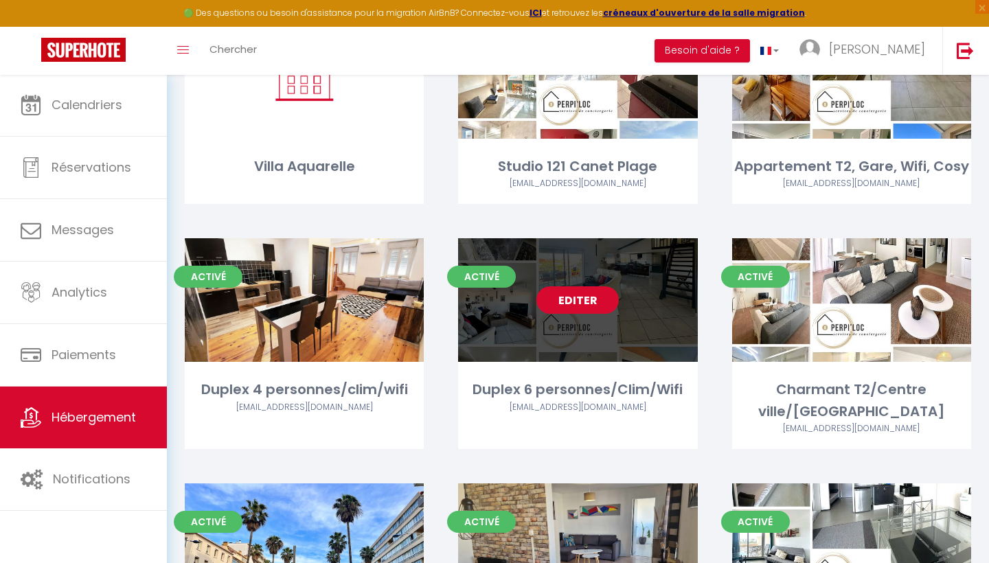
select select "28"
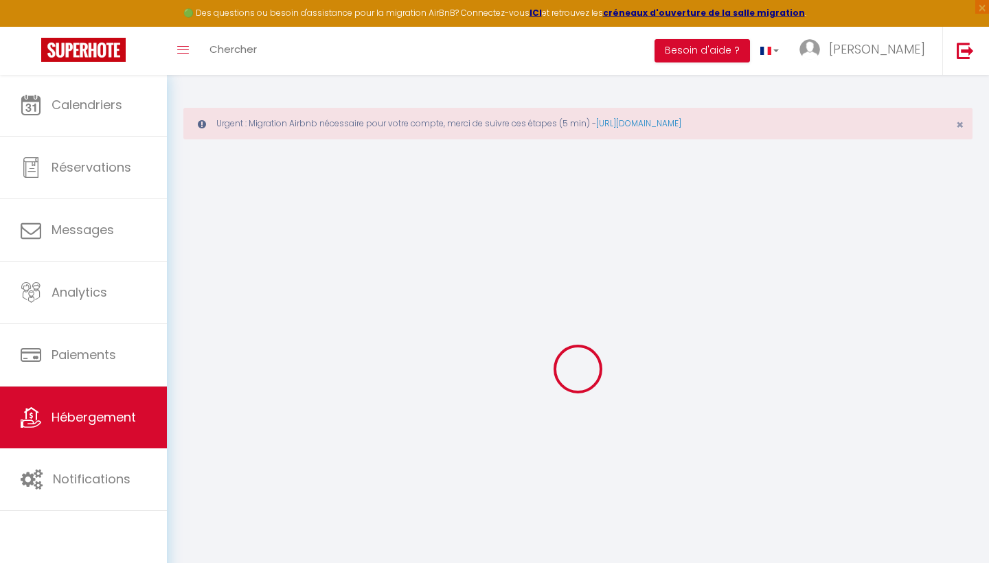
select select
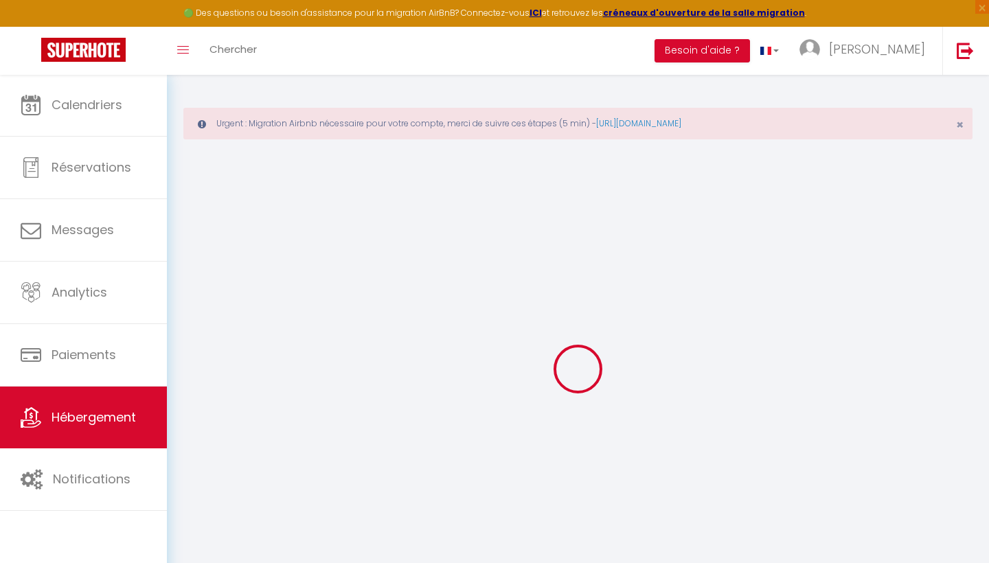
select select
checkbox input "false"
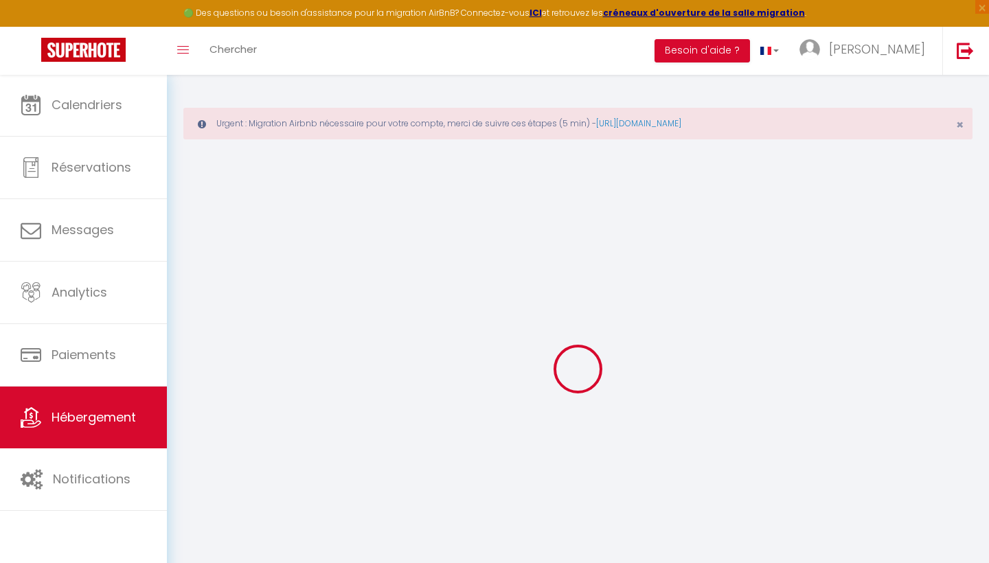
select select
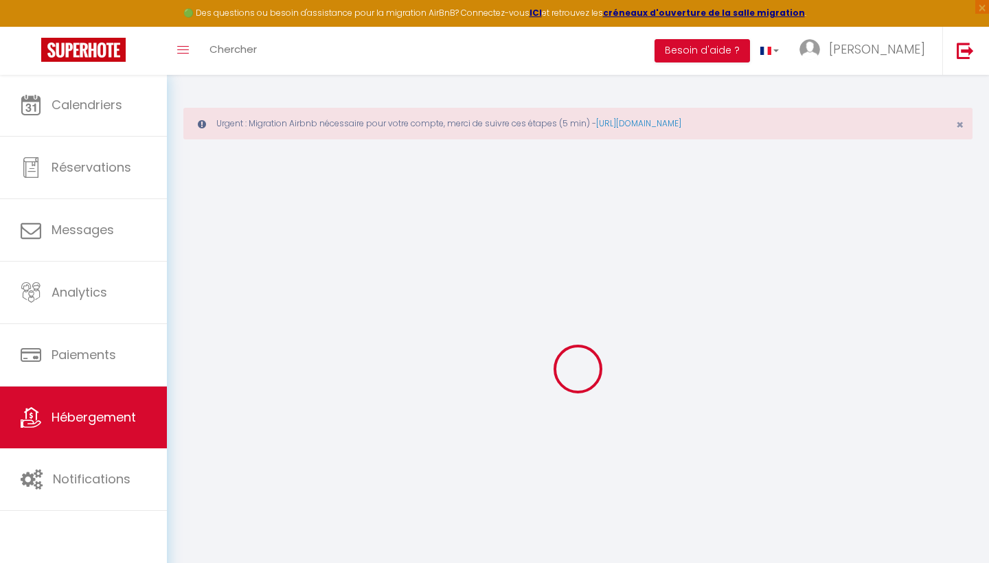
select select
checkbox input "false"
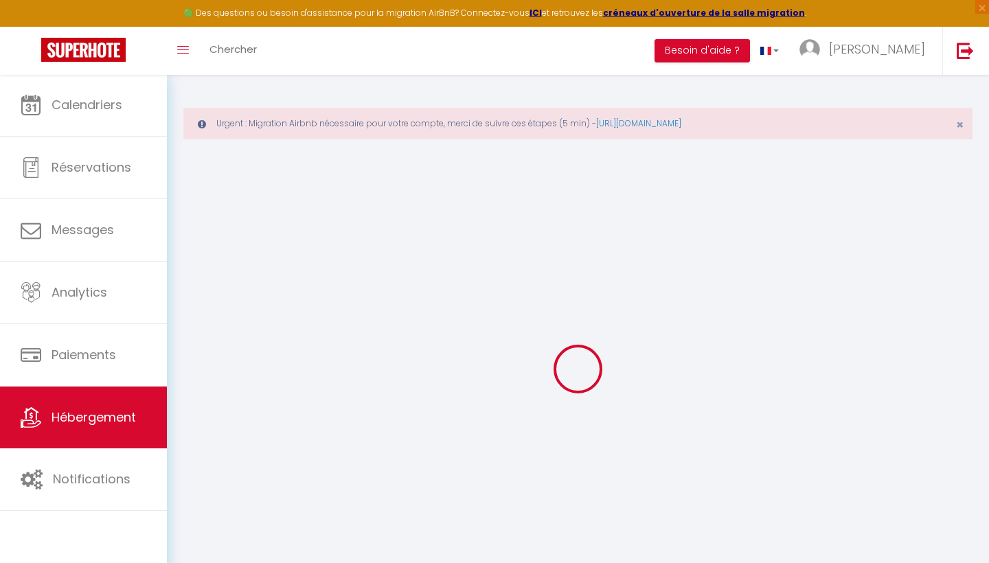
checkbox input "false"
select select
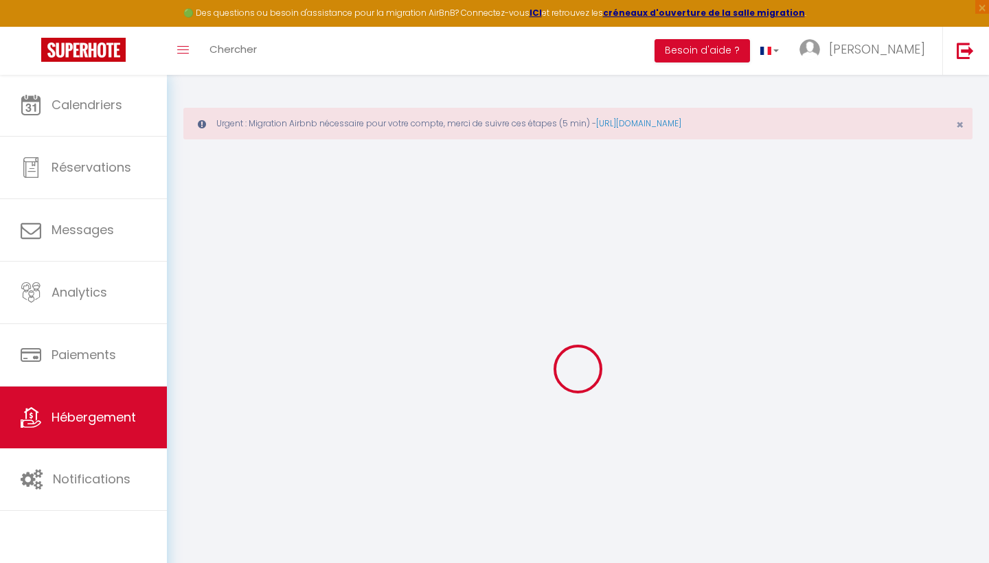
select select
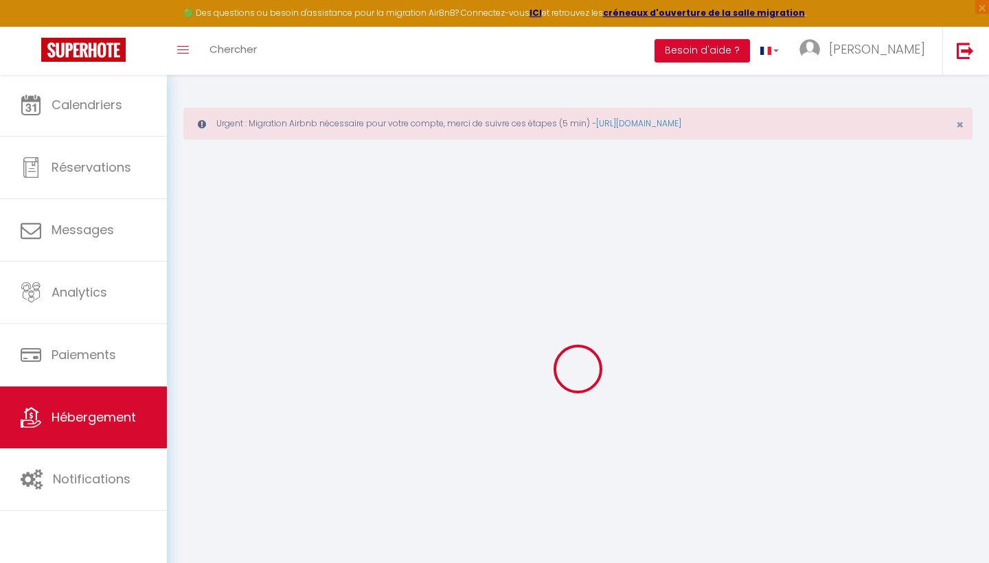
checkbox input "false"
select select
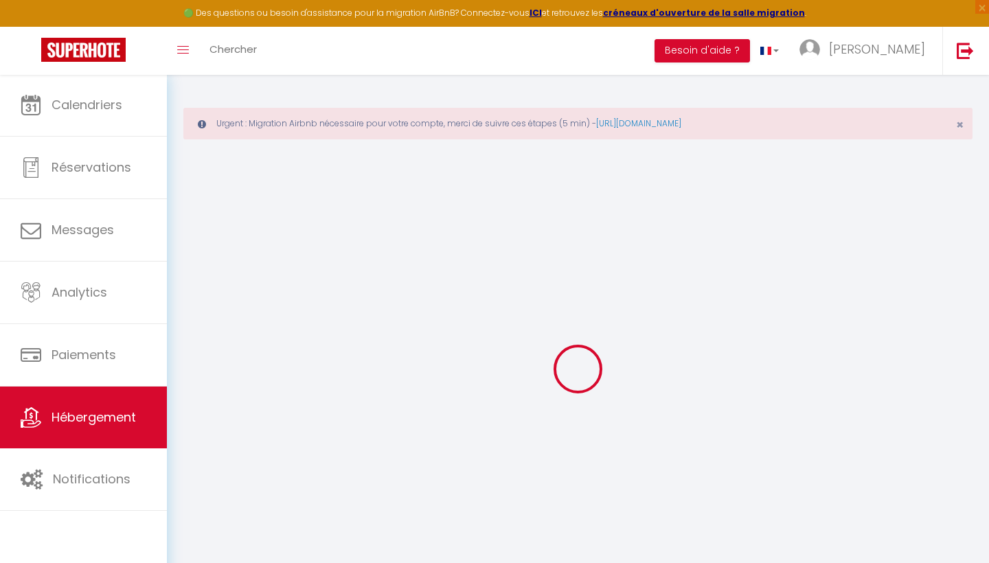
select select
type input "Duplex 6 personnes/Clim/Wifi"
type input "[PERSON_NAME]"
type input "[STREET_ADDRESS][PERSON_NAME]"
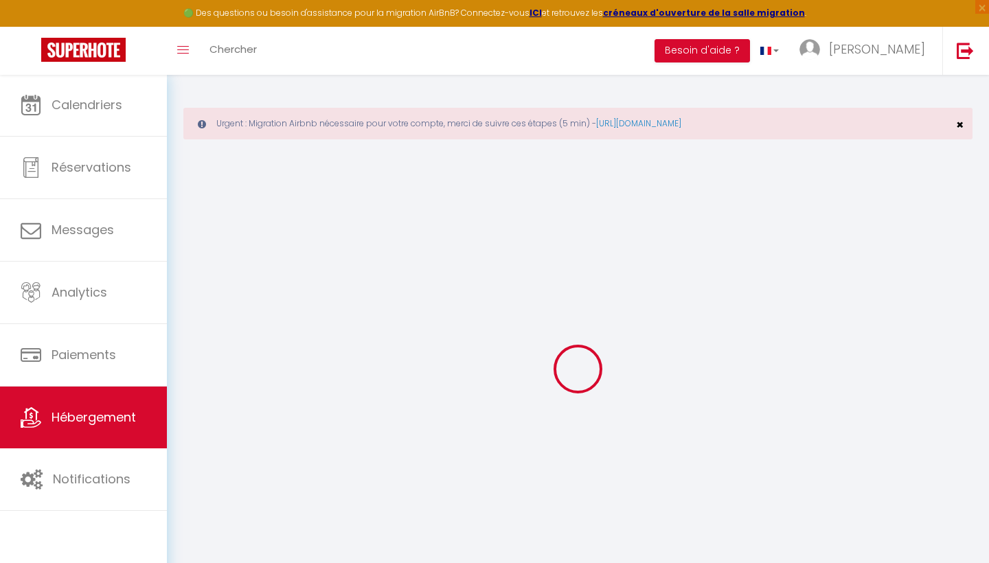
type input "66330"
type input "perpignan"
select select "6"
select select "3"
type input "150"
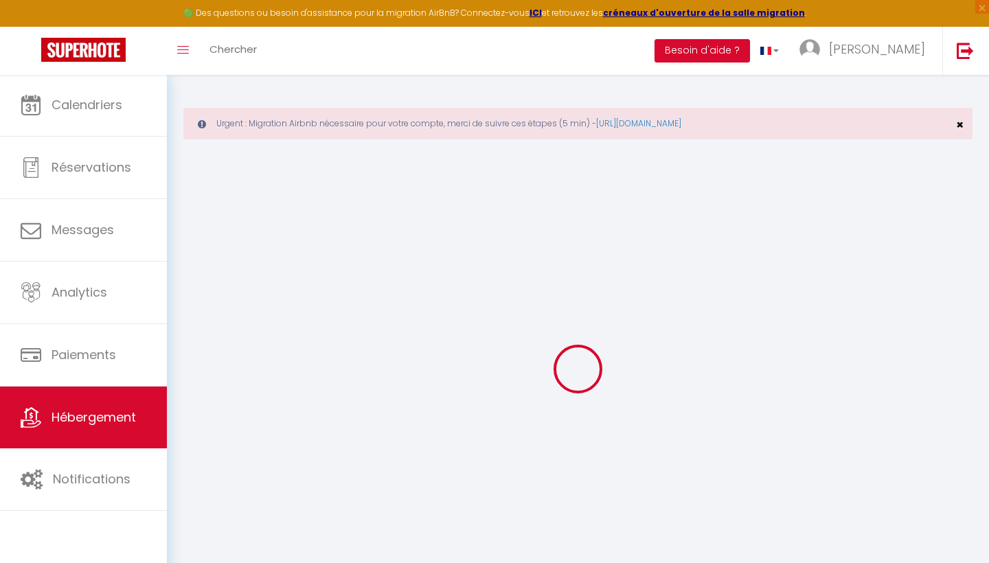
type input "60"
select select
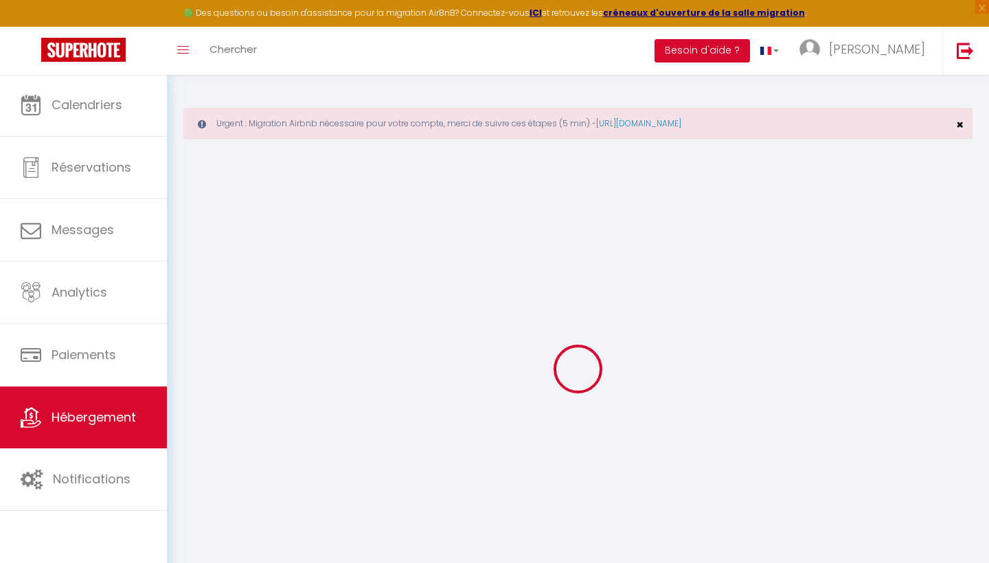
select select
type input "rue [PERSON_NAME]"
type input "66000"
type input "[GEOGRAPHIC_DATA]"
type input "[EMAIL_ADDRESS][DOMAIN_NAME]"
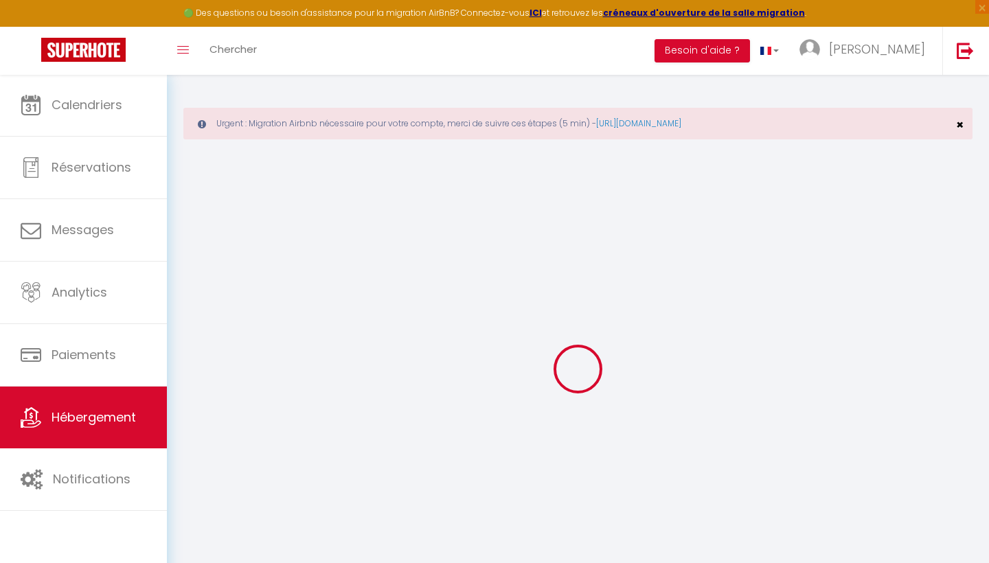
select select
checkbox input "false"
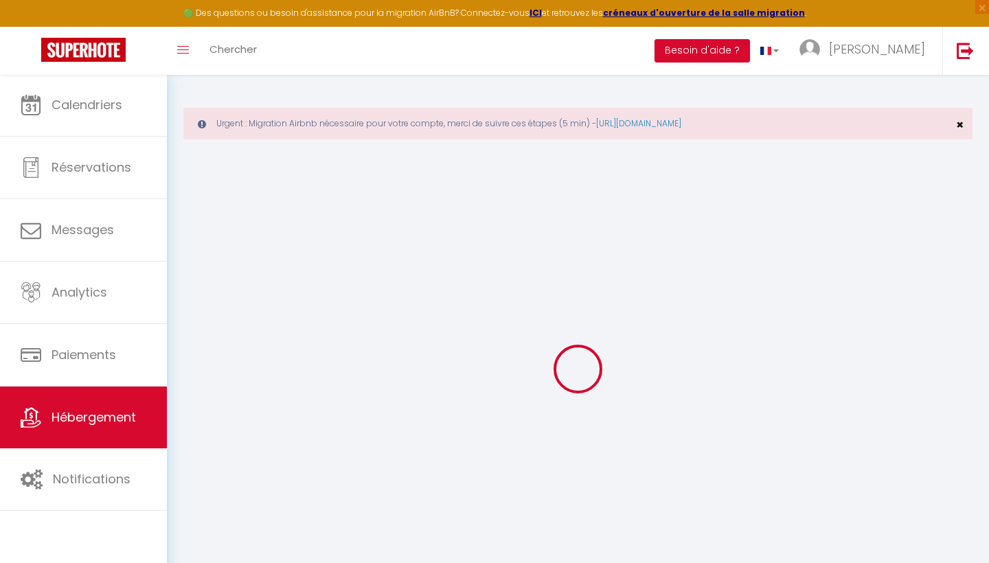
type input "0"
click at [958, 123] on span "×" at bounding box center [960, 124] width 8 height 17
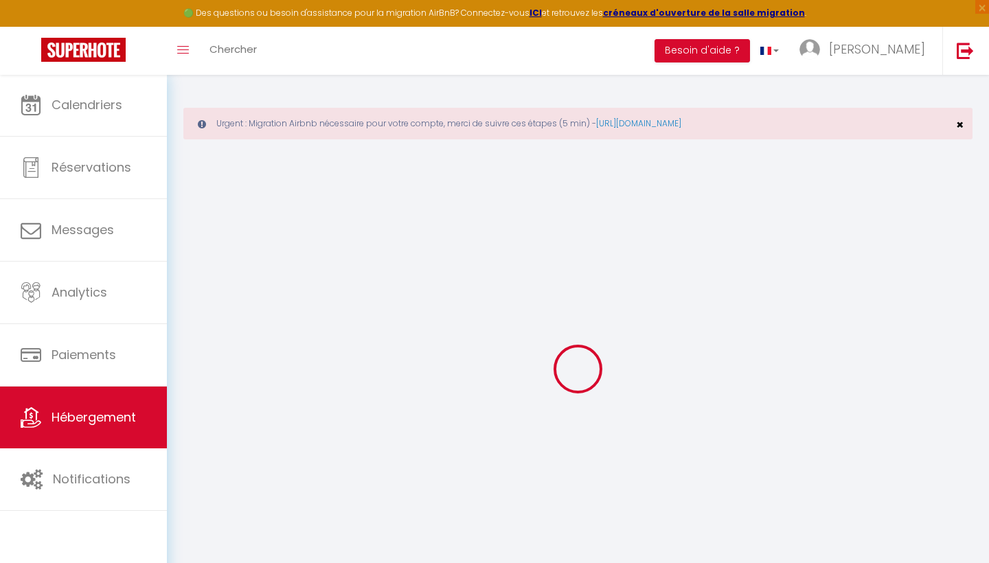
select select
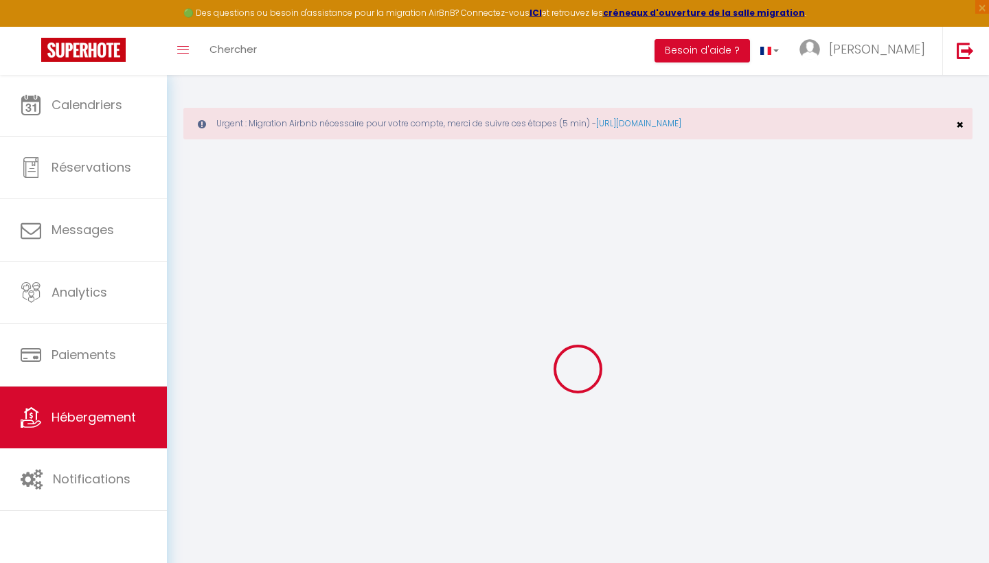
select select
checkbox input "false"
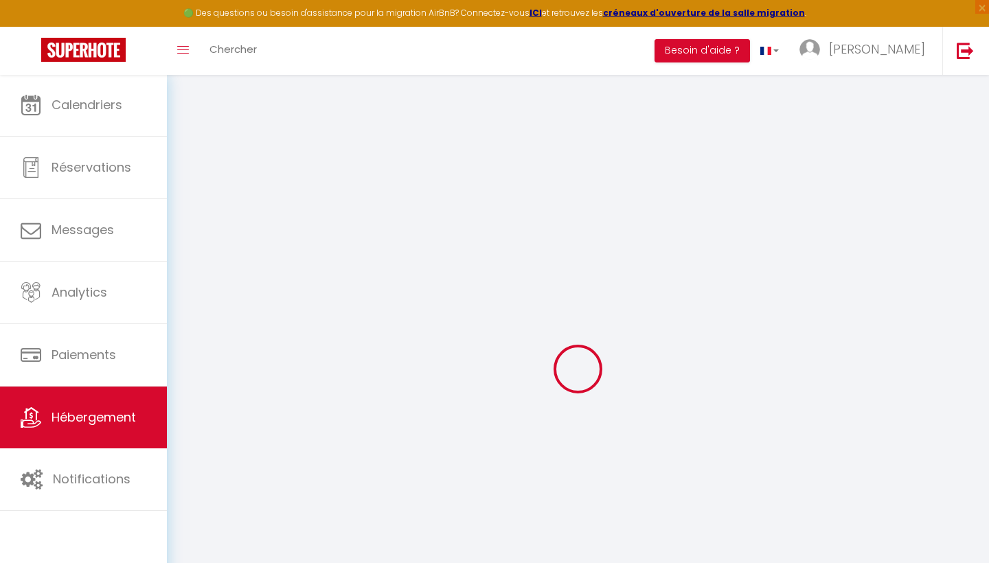
select select "14:00"
select select
select select "11:00"
select select "30"
select select "120"
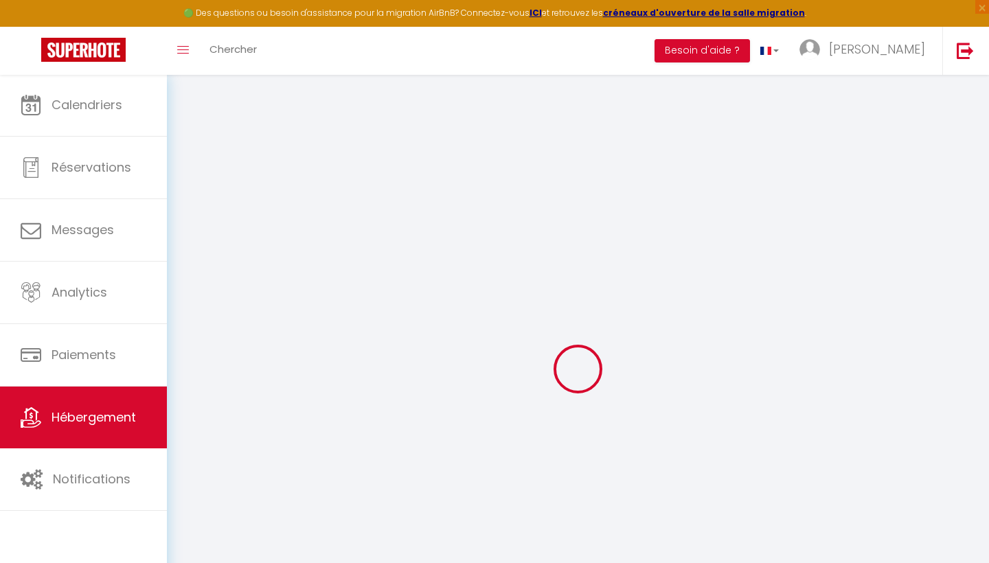
select select
checkbox input "false"
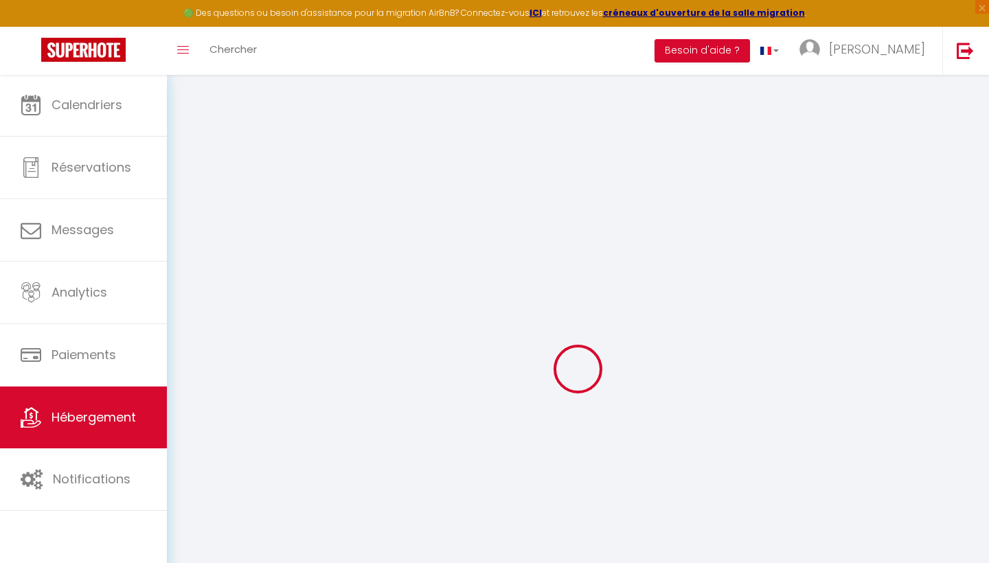
select select
checkbox input "false"
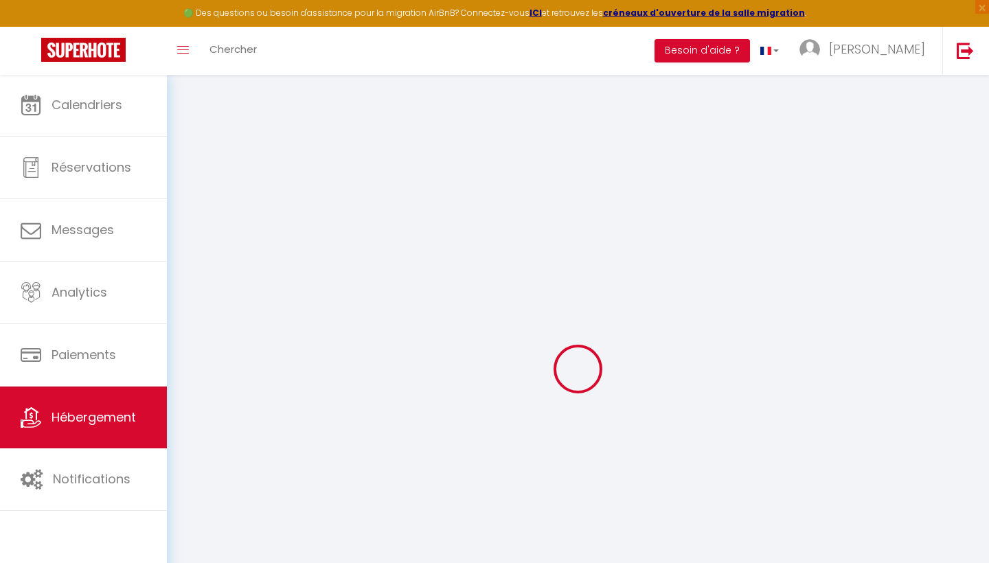
checkbox input "false"
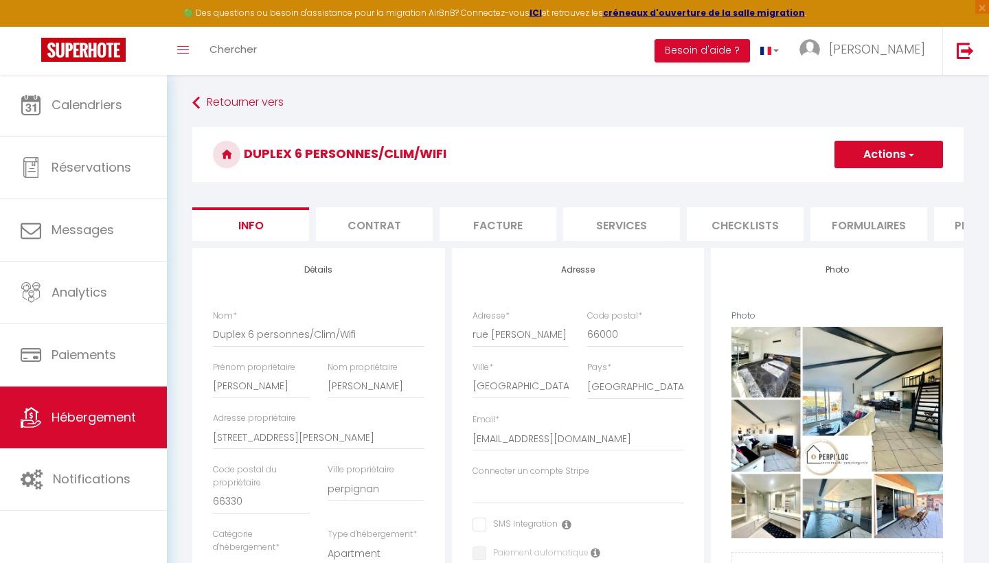
select select
checkbox input "false"
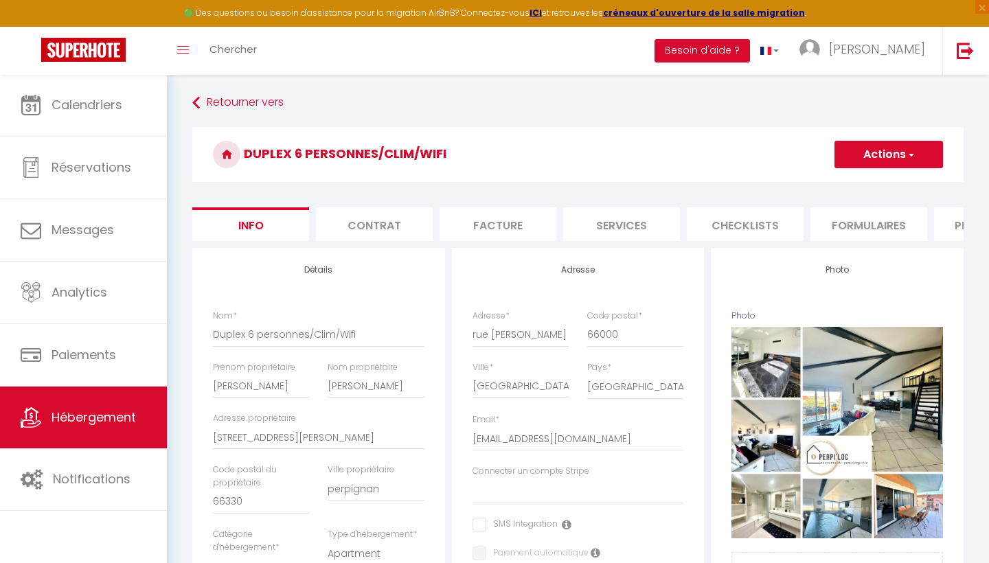
checkbox input "false"
click at [870, 159] on button "Actions" at bounding box center [888, 154] width 108 height 27
click at [824, 220] on link "Supprimer" at bounding box center [868, 220] width 147 height 18
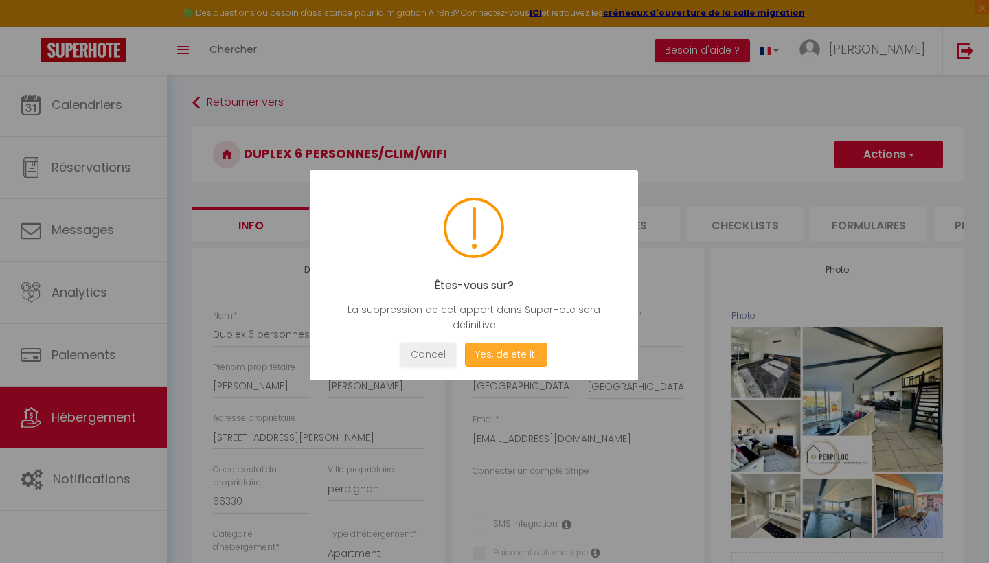
click at [495, 356] on button "Yes, delete it!" at bounding box center [506, 355] width 82 height 24
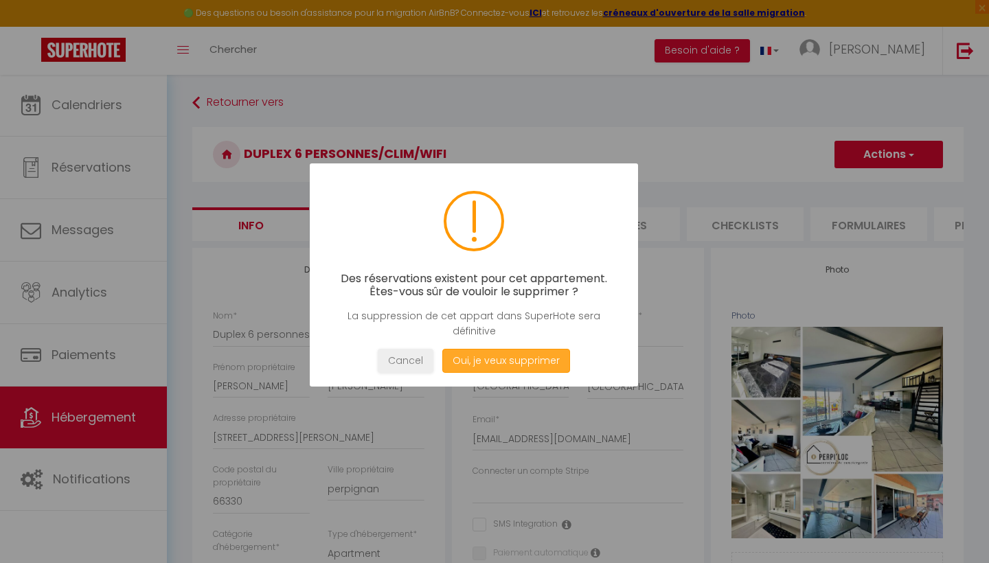
click at [495, 365] on button "Oui, je veux supprimer" at bounding box center [506, 361] width 128 height 24
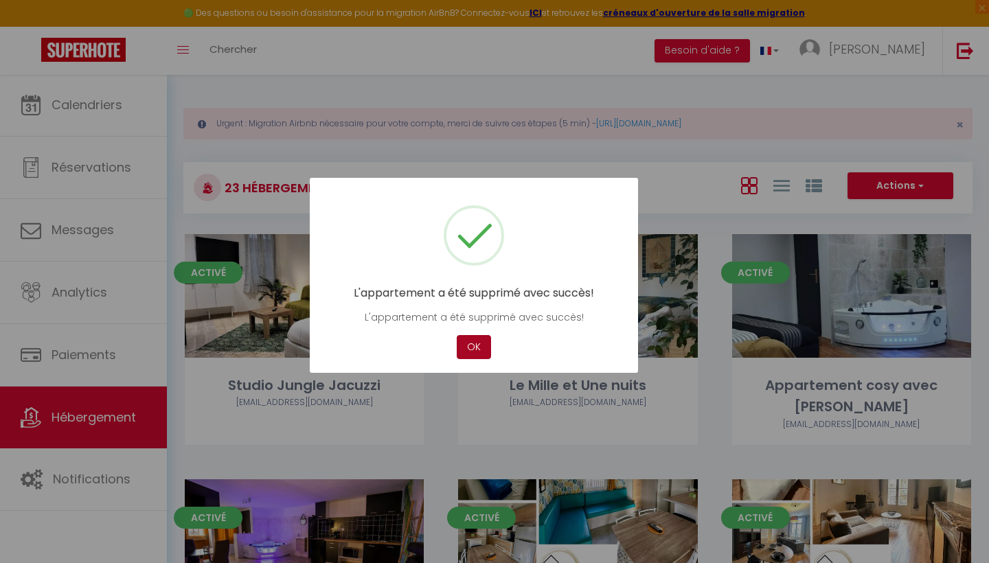
click at [470, 342] on button "OK" at bounding box center [474, 347] width 34 height 24
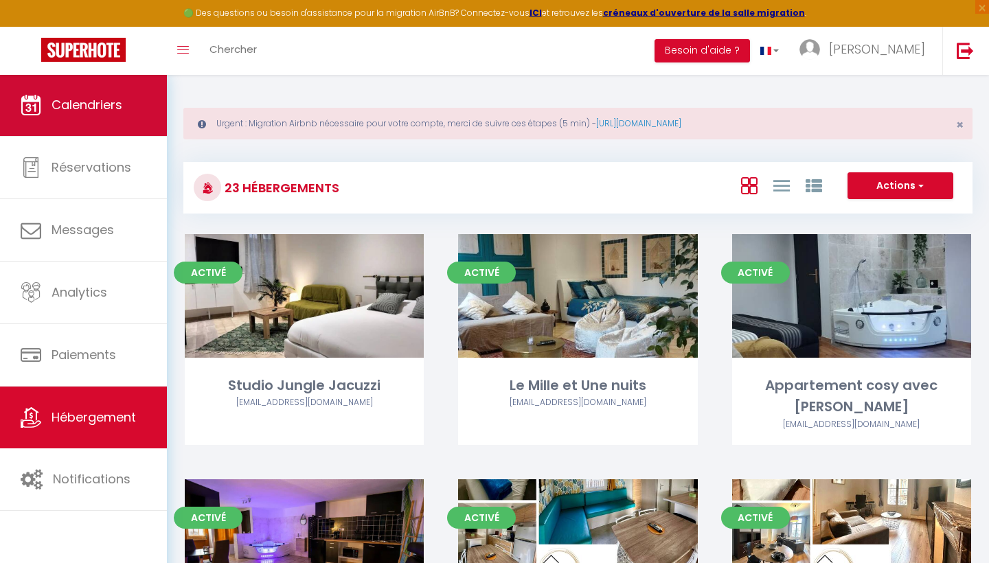
click at [97, 126] on link "Calendriers" at bounding box center [83, 105] width 167 height 62
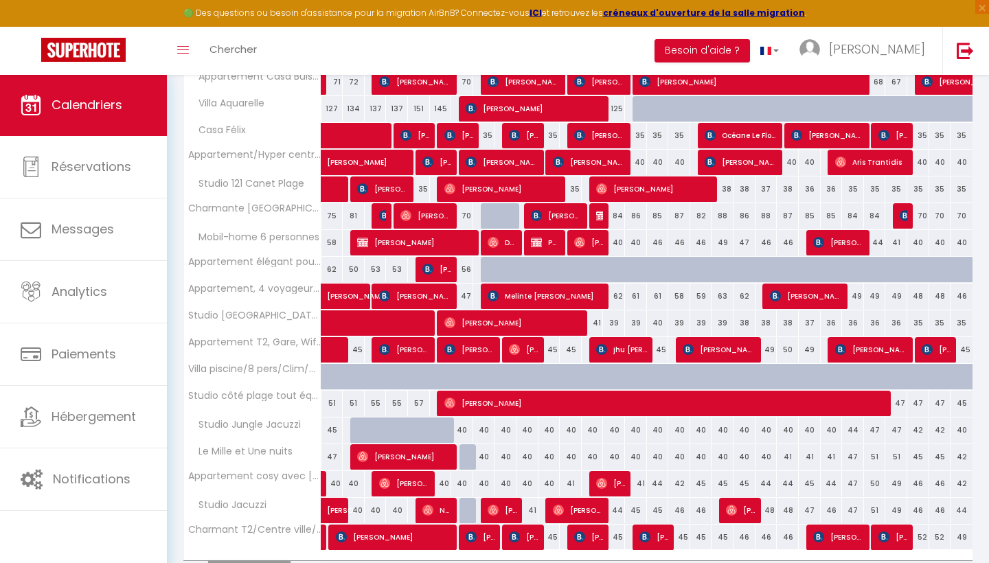
scroll to position [334, 0]
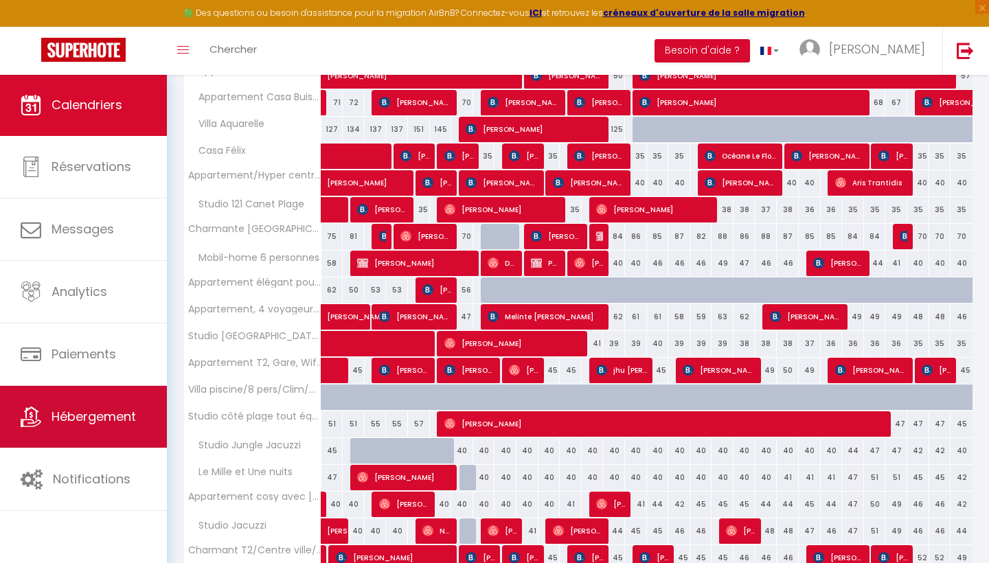
click at [69, 431] on link "Hébergement" at bounding box center [83, 417] width 167 height 62
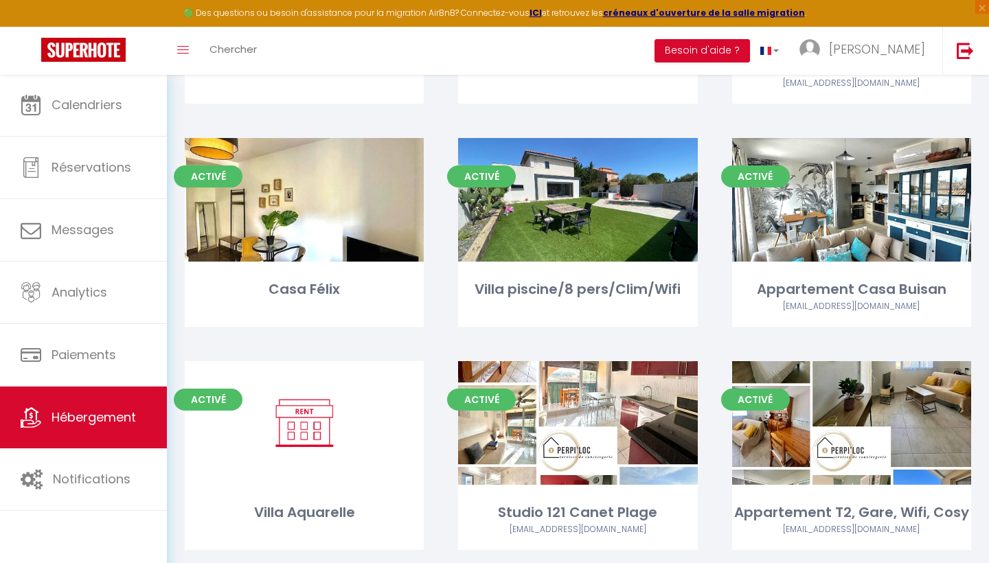
scroll to position [1031, 0]
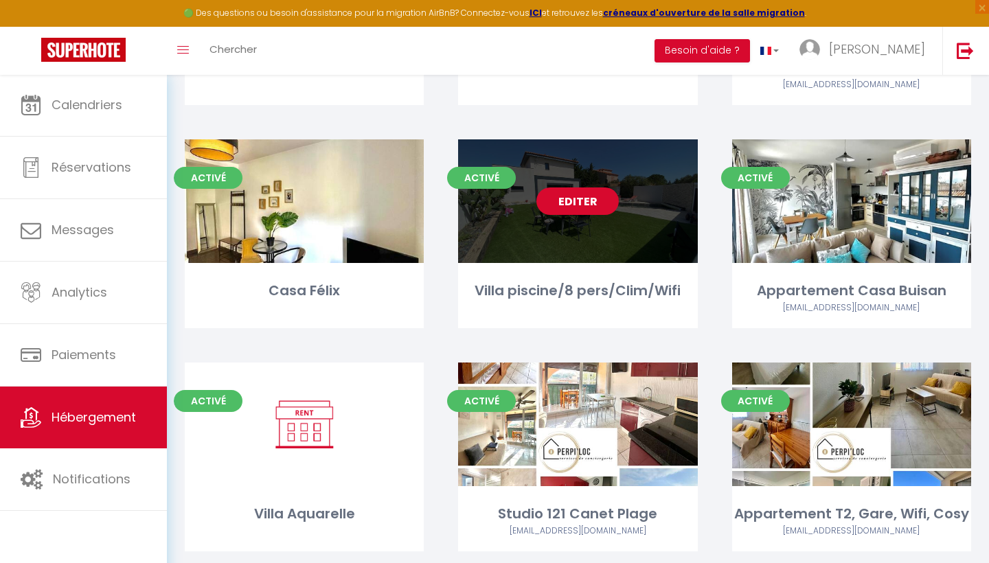
click at [553, 187] on link "Editer" at bounding box center [577, 200] width 82 height 27
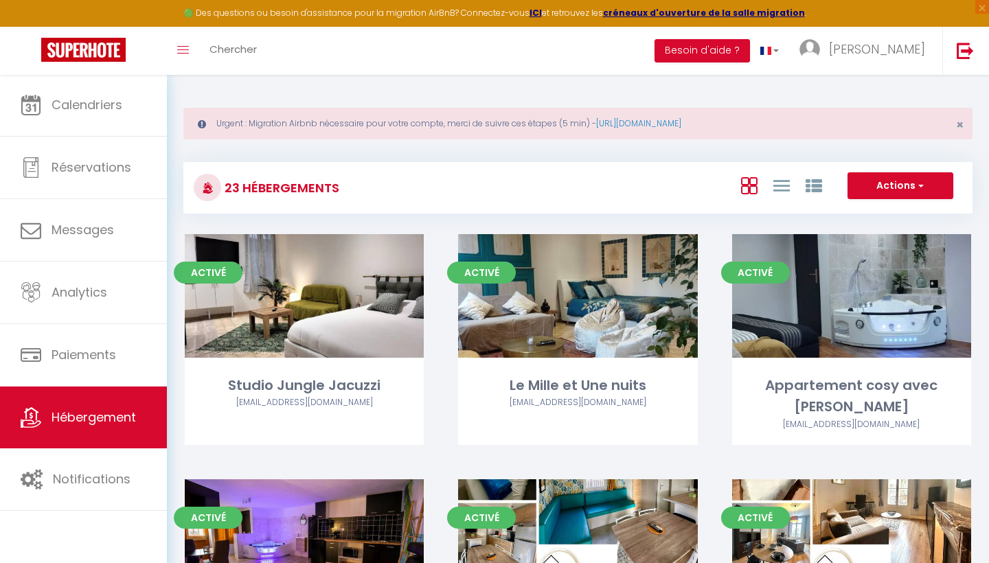
select select "3"
select select "2"
select select "1"
select select "28"
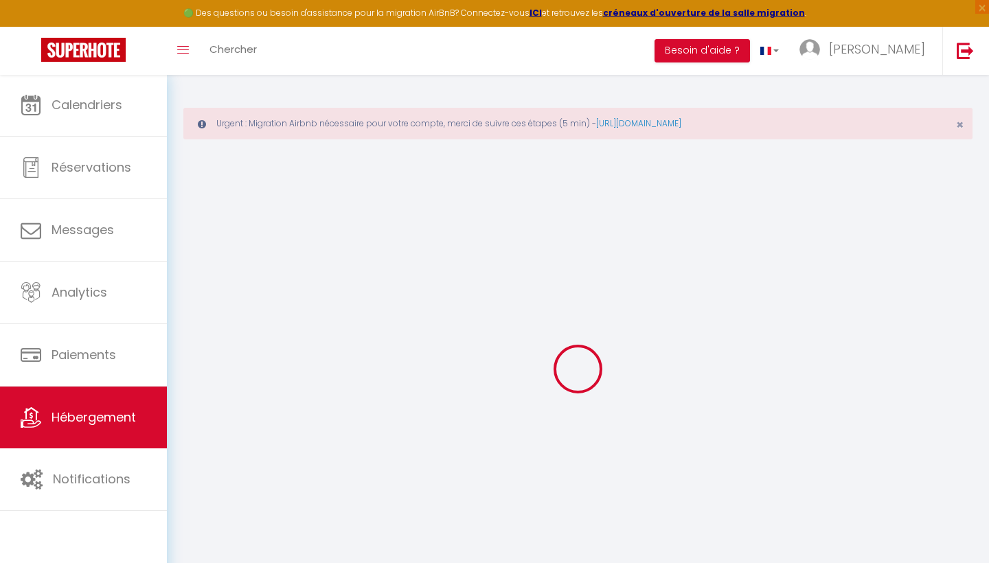
select select
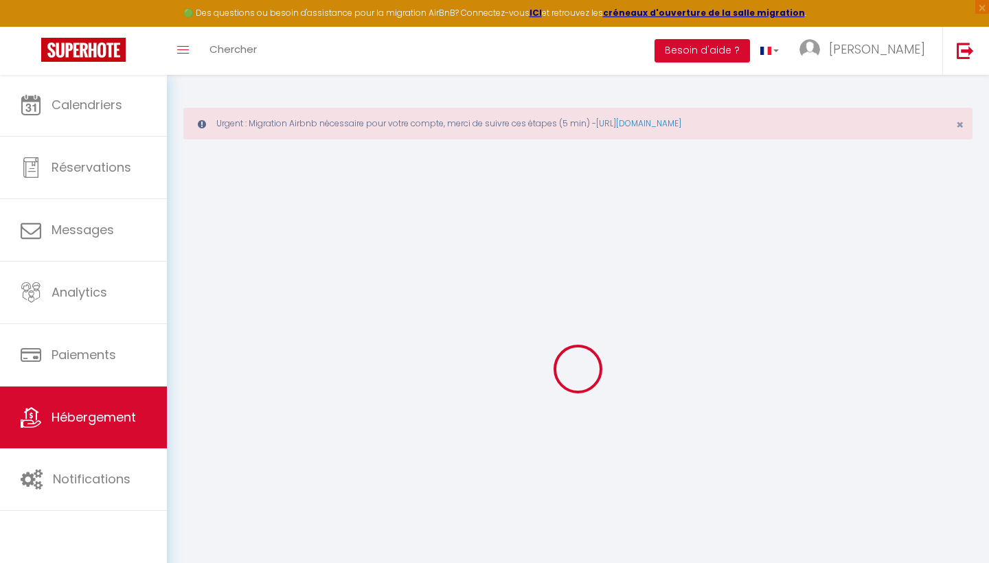
select select
checkbox input "false"
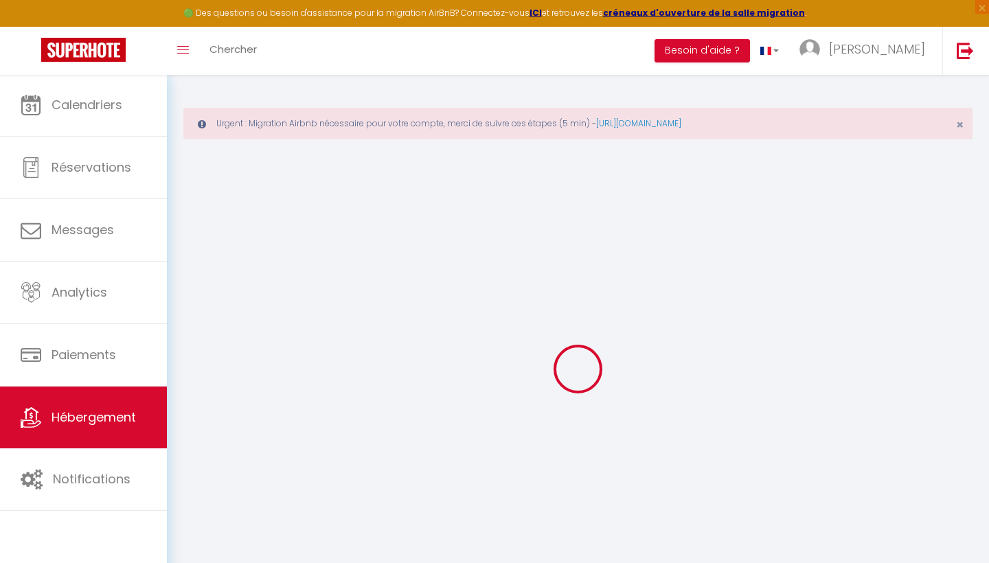
select select
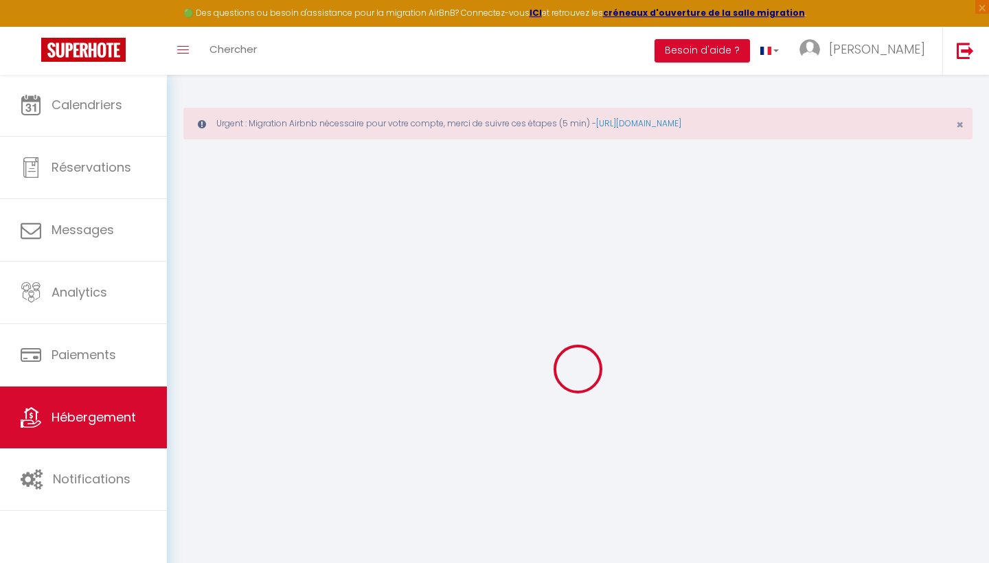
select select
checkbox input "false"
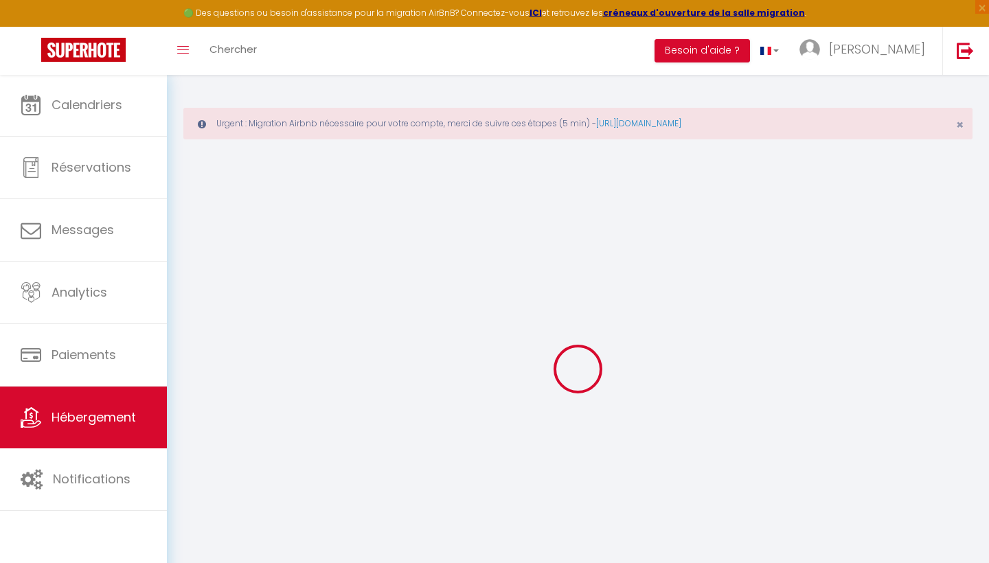
checkbox input "false"
select select
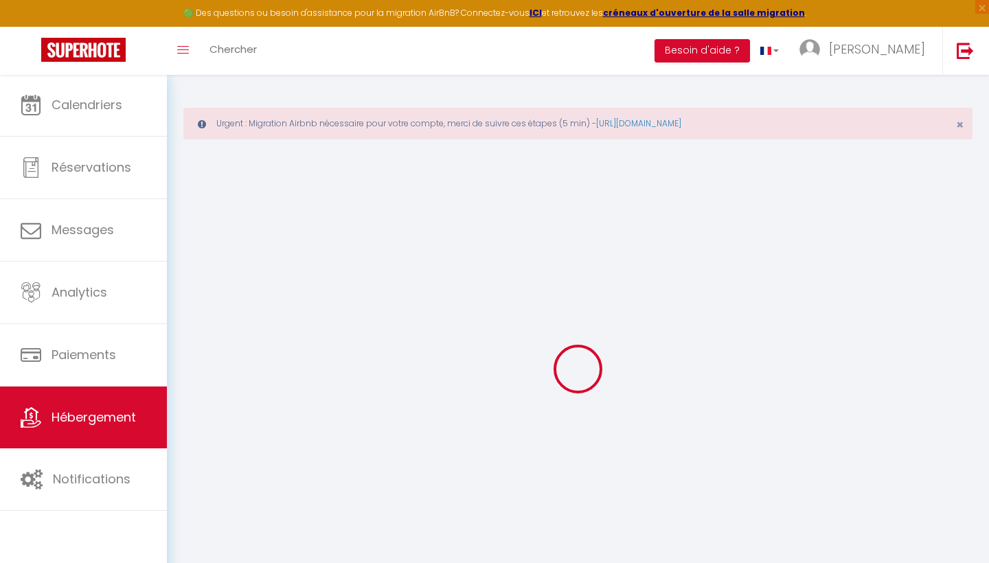
select select
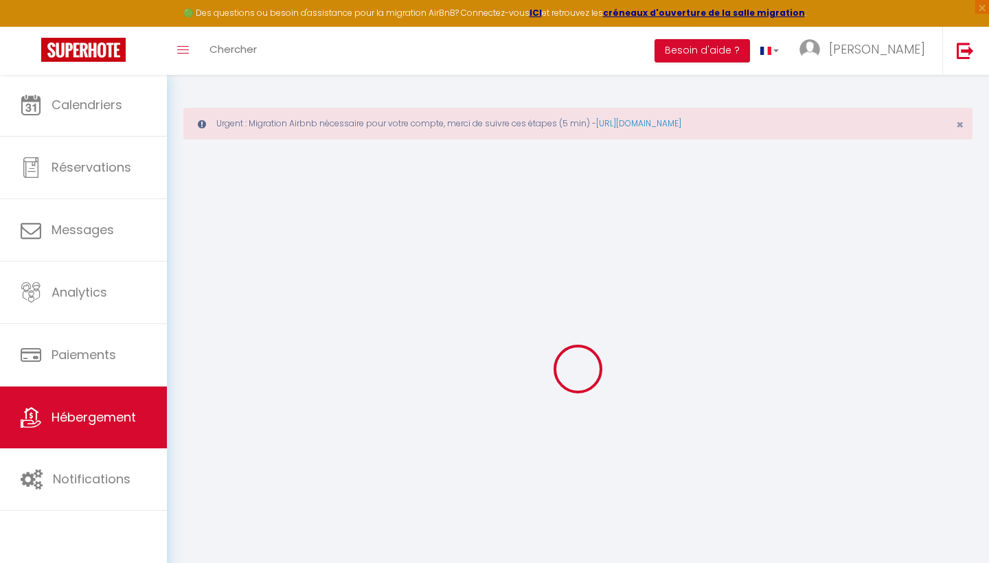
checkbox input "false"
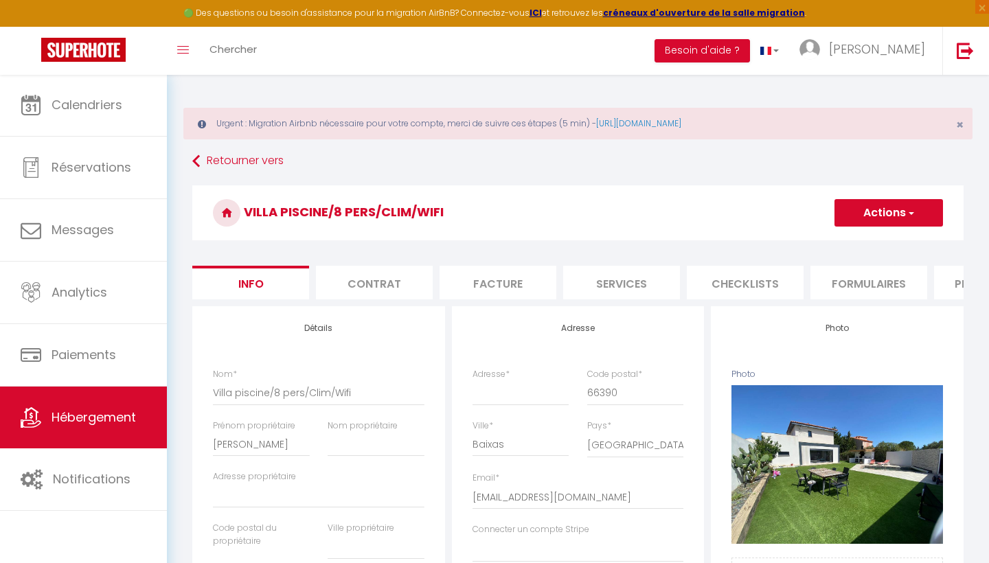
click at [888, 218] on button "Actions" at bounding box center [888, 212] width 108 height 27
click at [831, 282] on link "Supprimer" at bounding box center [868, 279] width 147 height 18
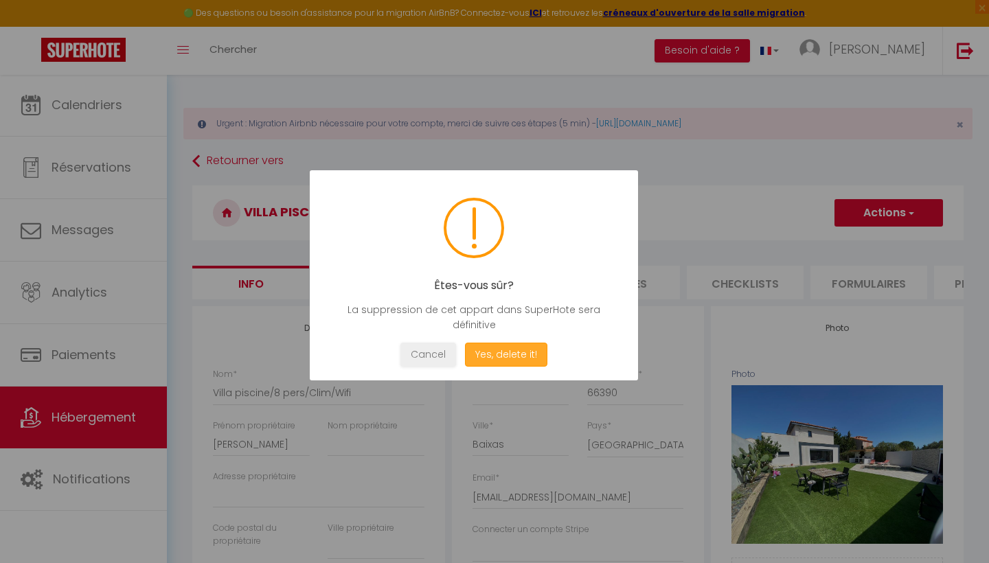
click at [509, 349] on button "Yes, delete it!" at bounding box center [506, 355] width 82 height 24
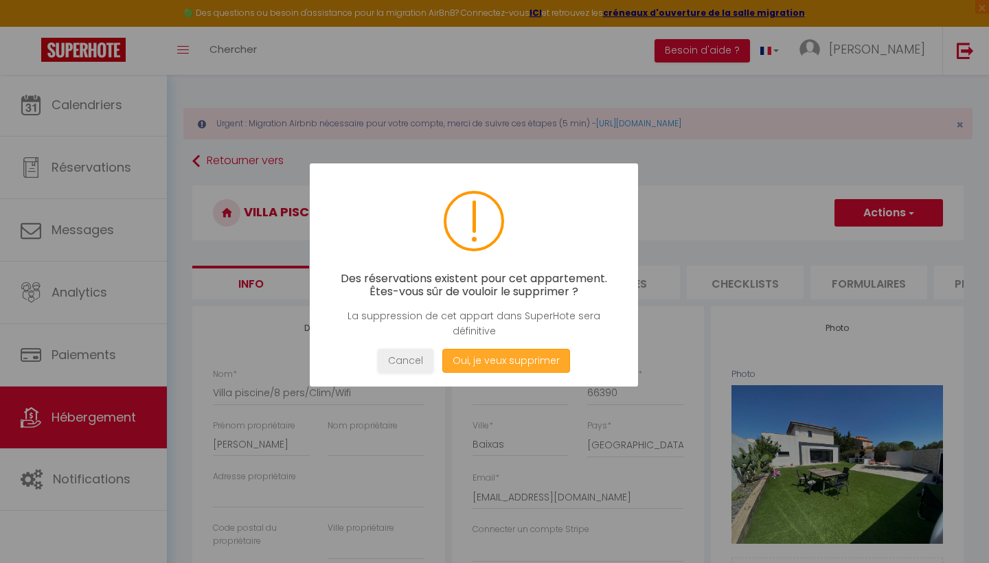
click at [515, 363] on button "Oui, je veux supprimer" at bounding box center [506, 361] width 128 height 24
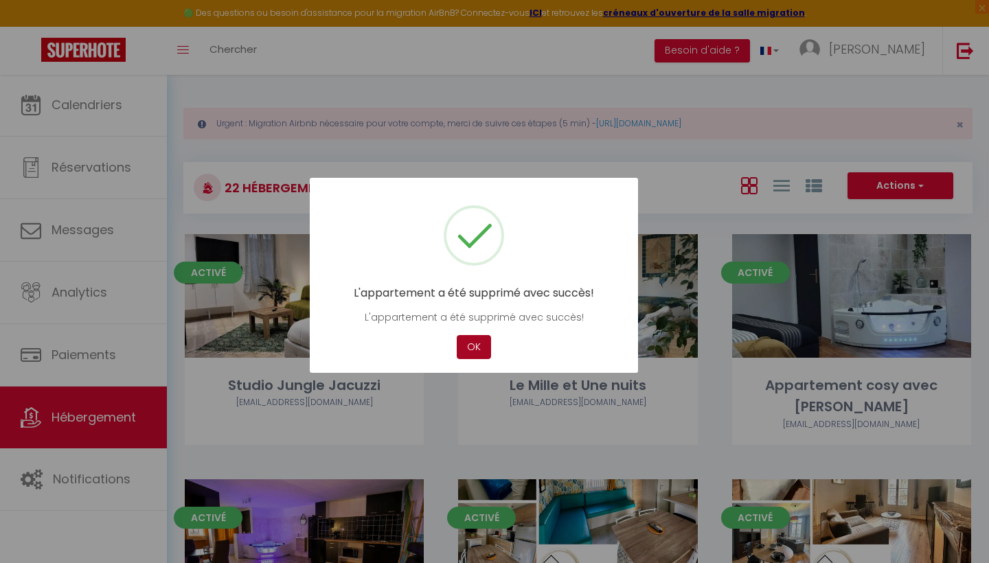
click at [474, 342] on button "OK" at bounding box center [474, 347] width 34 height 24
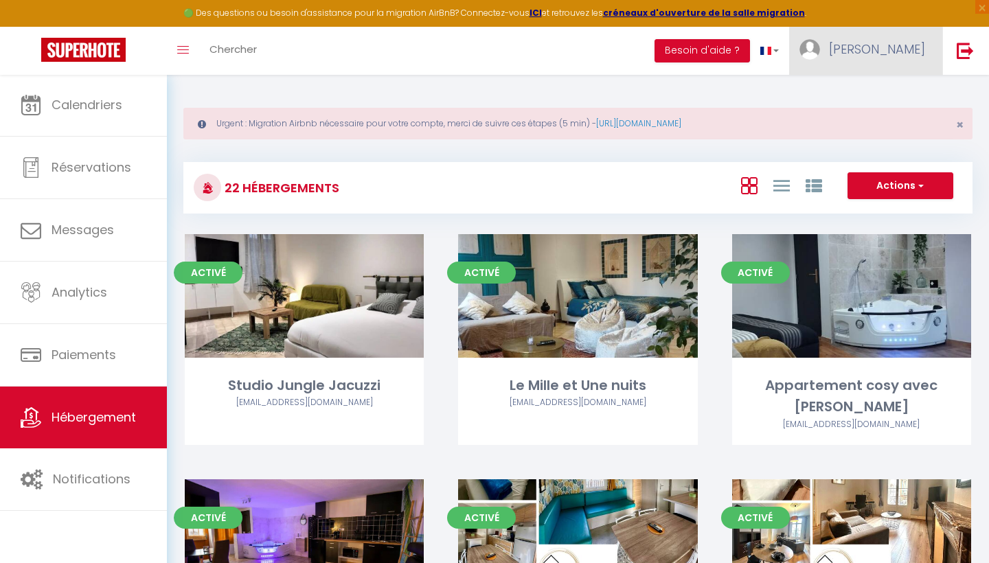
click at [884, 68] on link "[PERSON_NAME]" at bounding box center [865, 51] width 153 height 48
click at [878, 98] on link "Paramètres" at bounding box center [887, 95] width 102 height 23
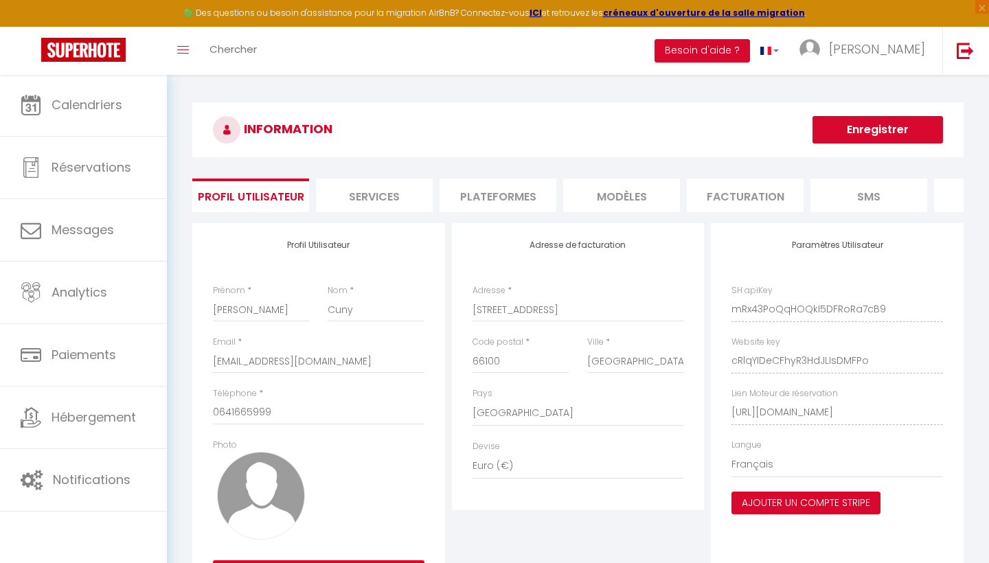
click at [520, 200] on li "Plateformes" at bounding box center [497, 196] width 117 height 34
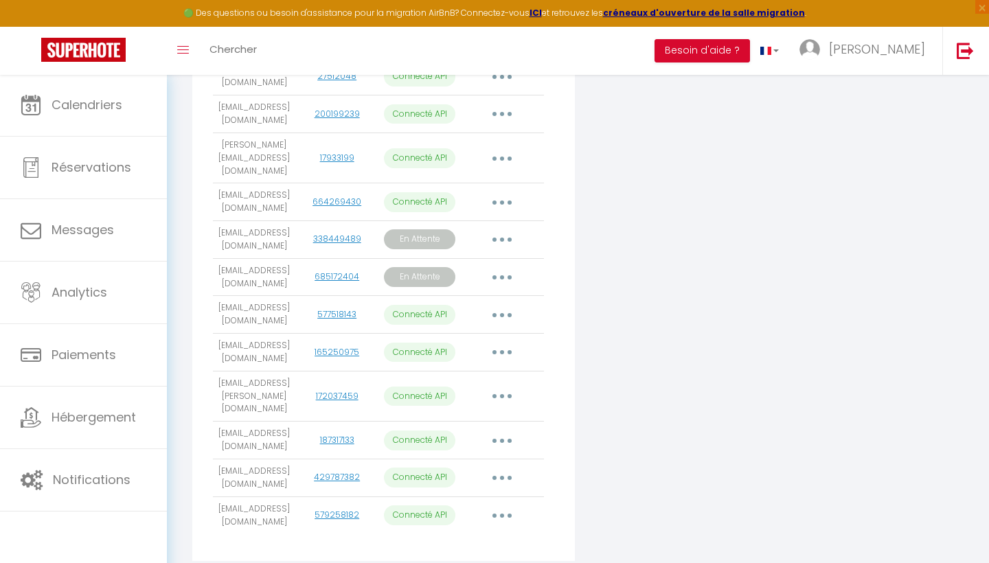
scroll to position [542, 0]
click at [497, 305] on button "button" at bounding box center [502, 316] width 38 height 22
click at [443, 335] on link "Importer les appartements" at bounding box center [441, 346] width 152 height 23
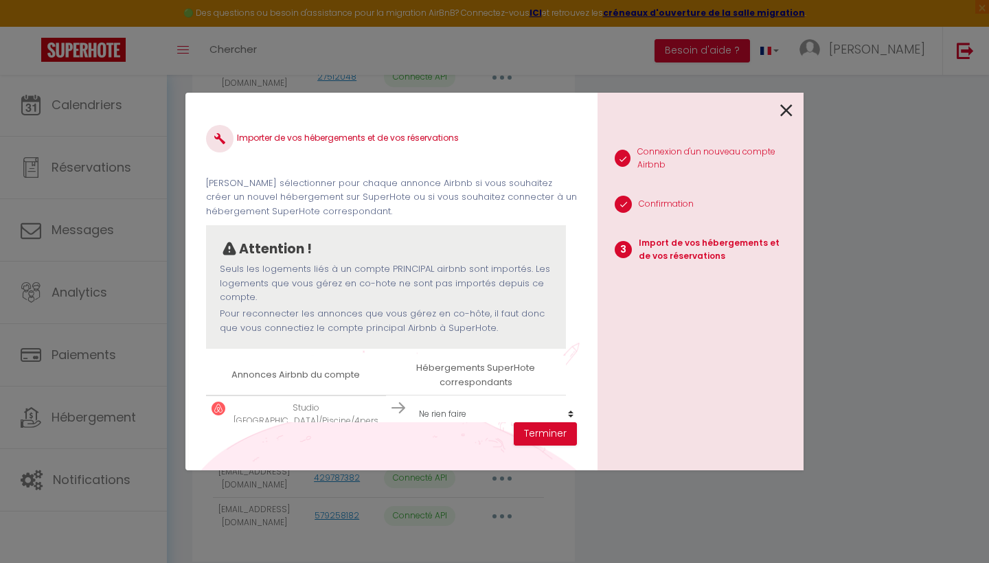
scroll to position [1, 0]
click at [535, 437] on button "Terminer" at bounding box center [545, 433] width 63 height 23
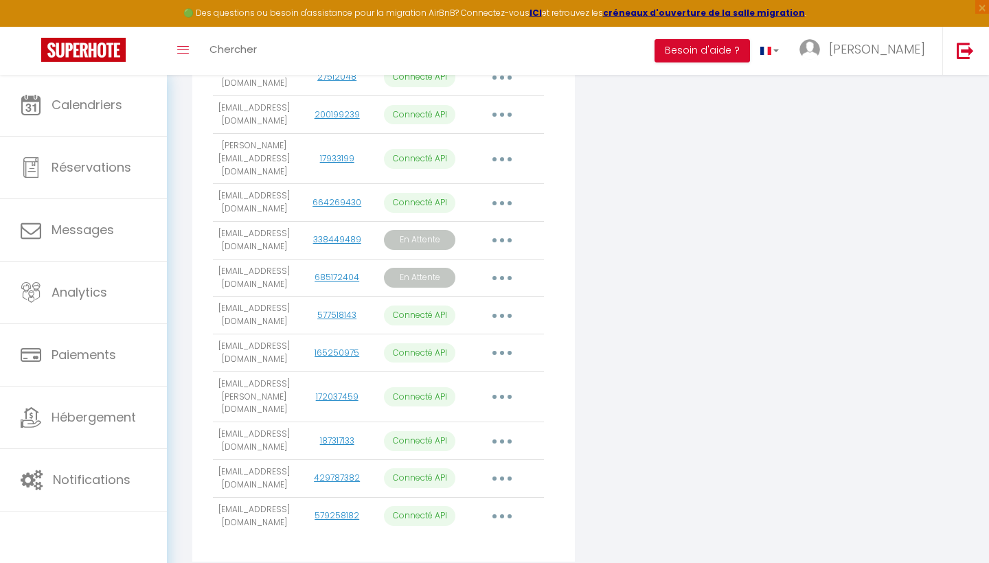
scroll to position [466, 0]
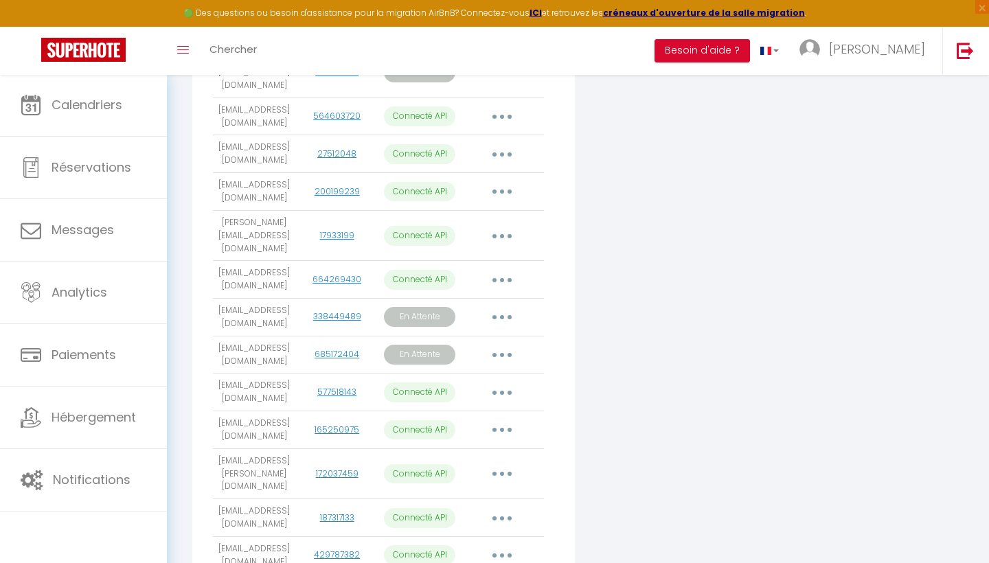
click at [493, 225] on button "button" at bounding box center [502, 236] width 38 height 22
click at [427, 255] on link "Importer les appartements" at bounding box center [441, 266] width 152 height 23
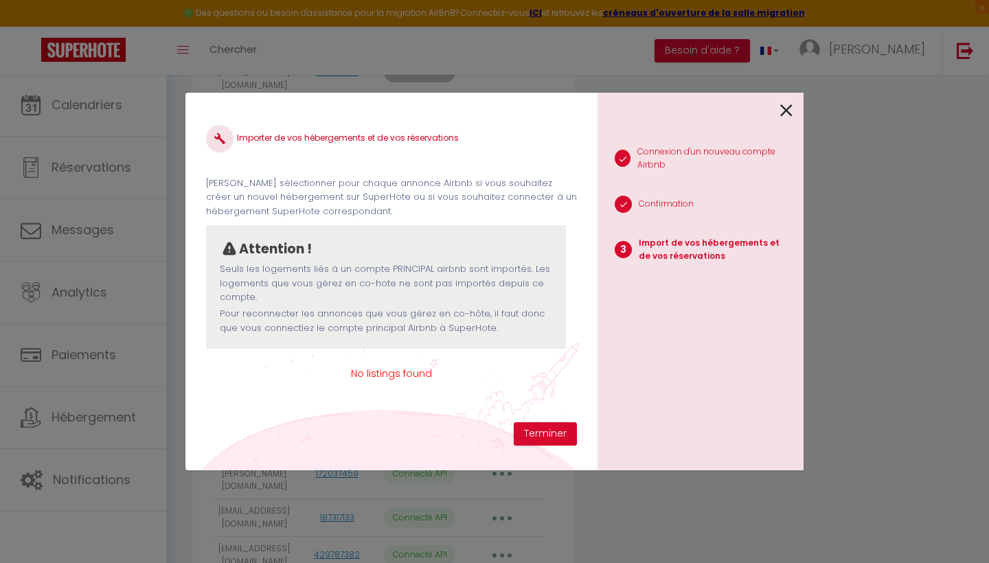
scroll to position [0, 0]
click at [537, 433] on button "Terminer" at bounding box center [545, 433] width 63 height 23
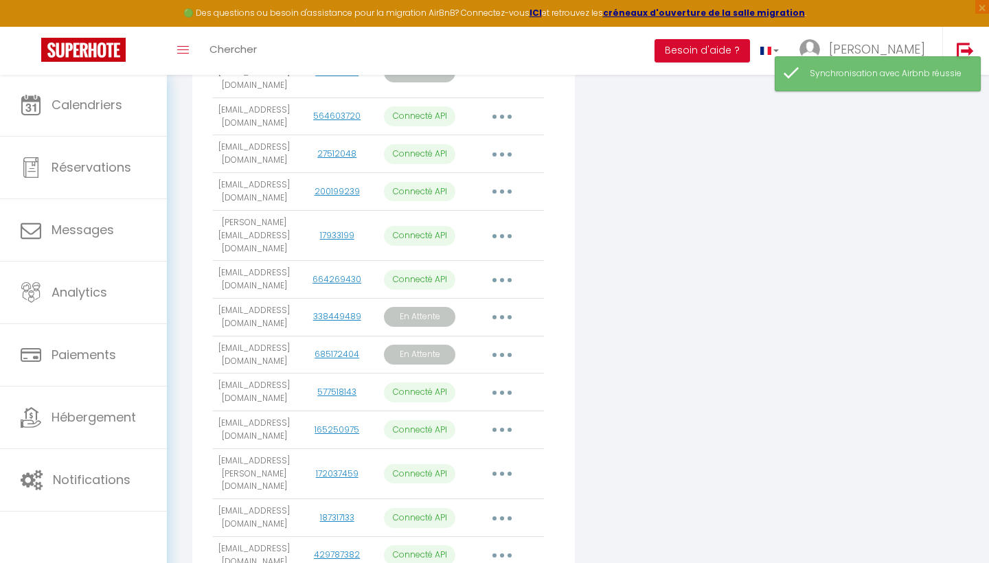
click at [500, 225] on button "button" at bounding box center [502, 236] width 38 height 22
click at [455, 255] on link "Importer les appartements" at bounding box center [441, 266] width 152 height 23
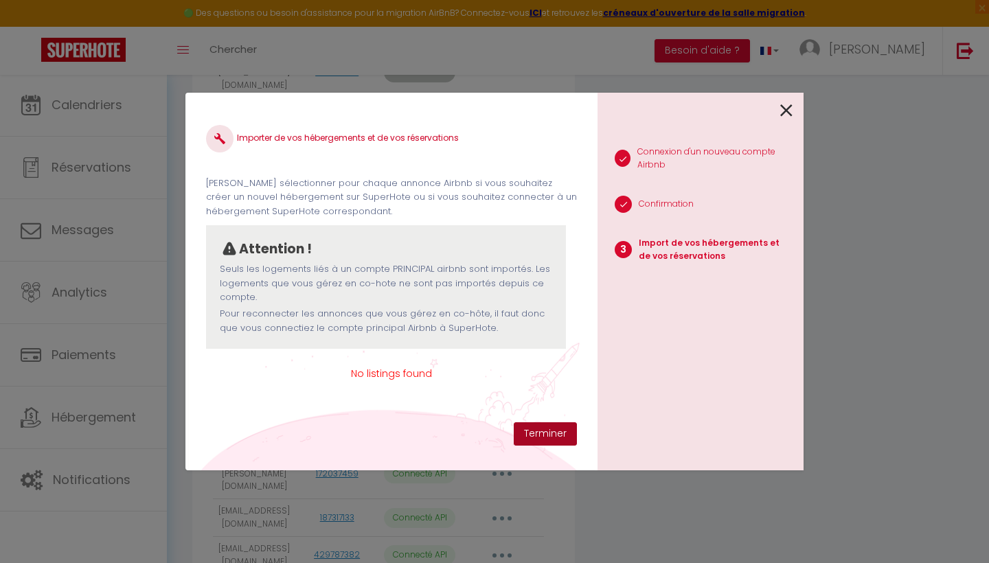
click at [547, 431] on button "Terminer" at bounding box center [545, 433] width 63 height 23
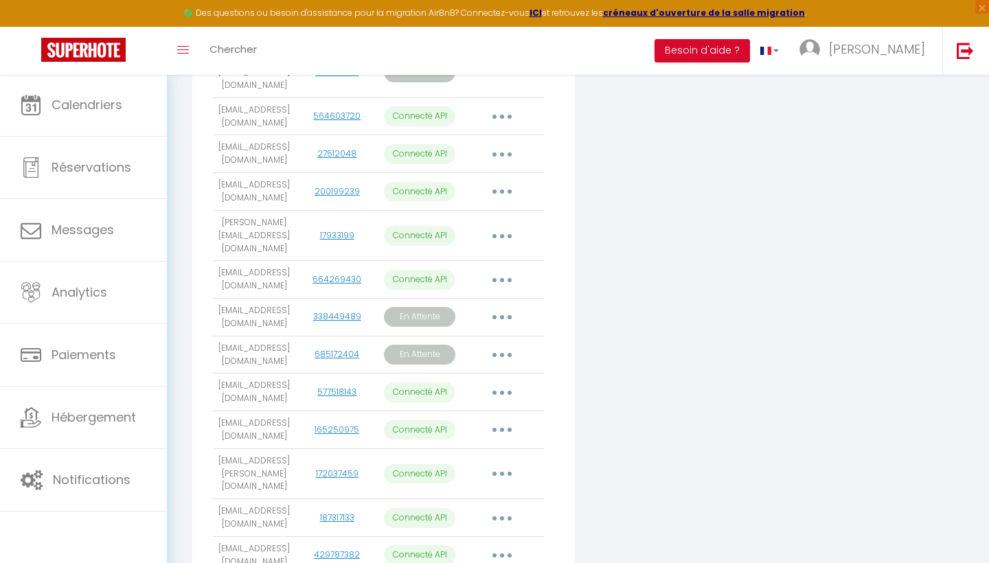
scroll to position [303, 0]
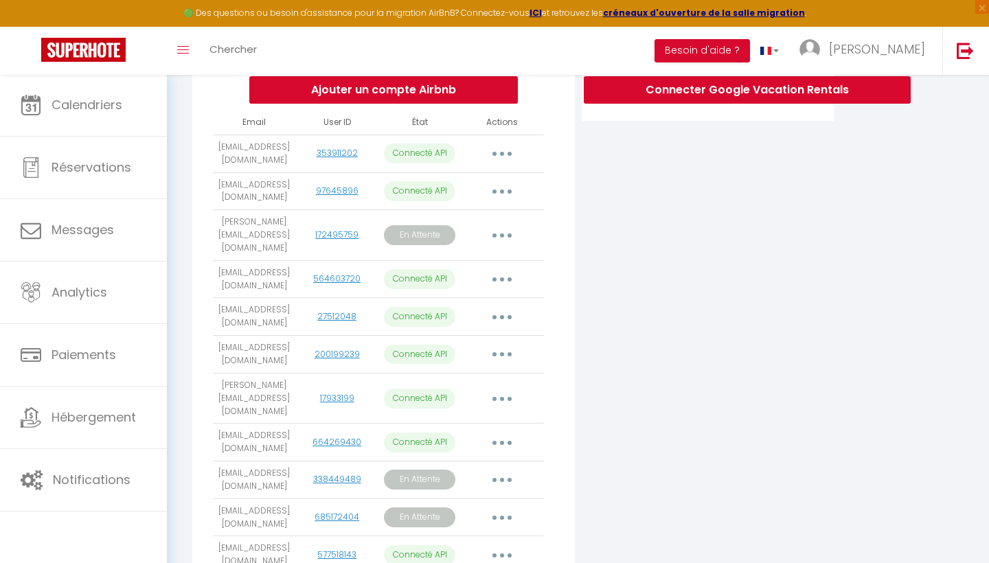
click at [497, 388] on button "button" at bounding box center [502, 398] width 38 height 22
click at [450, 418] on link "Importer les appartements" at bounding box center [441, 429] width 152 height 23
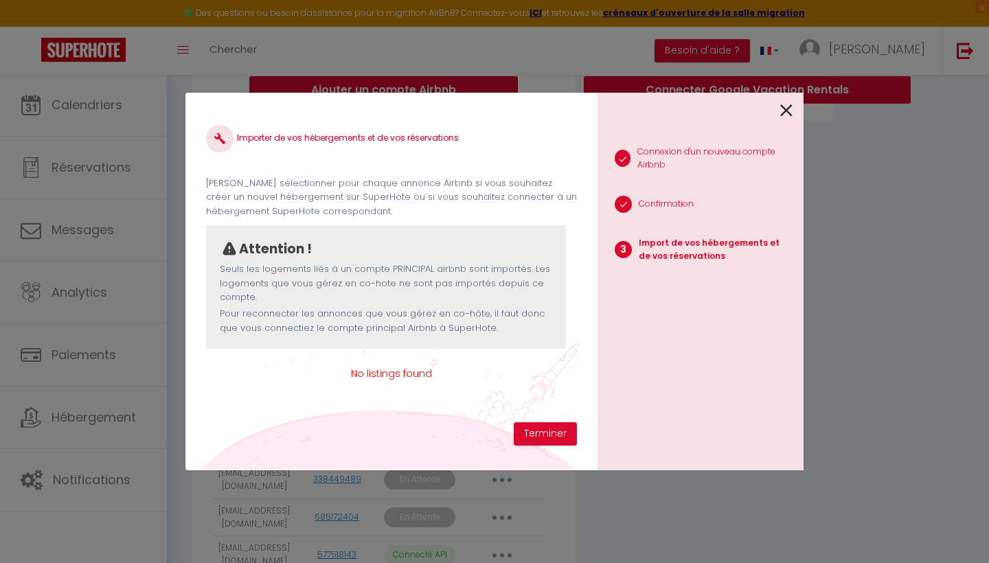
click at [385, 317] on p "Pour reconnecter les annonces que vous gérez en co-hôte, il faut donc que vous …" at bounding box center [386, 321] width 332 height 28
click at [381, 376] on span "No listings found" at bounding box center [391, 373] width 371 height 15
click at [560, 437] on button "Terminer" at bounding box center [545, 433] width 63 height 23
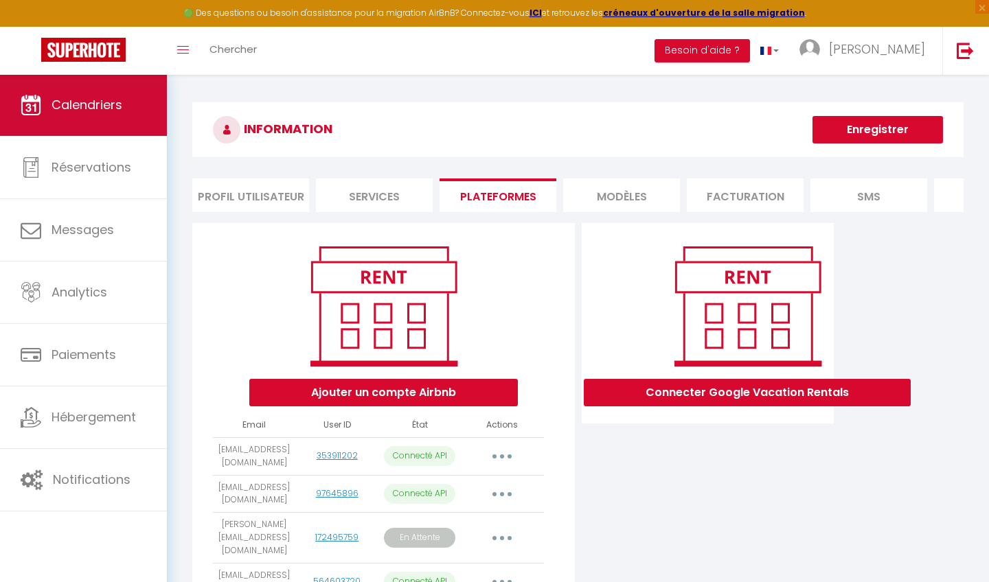
scroll to position [0, 0]
click at [97, 117] on link "Calendriers" at bounding box center [83, 105] width 167 height 62
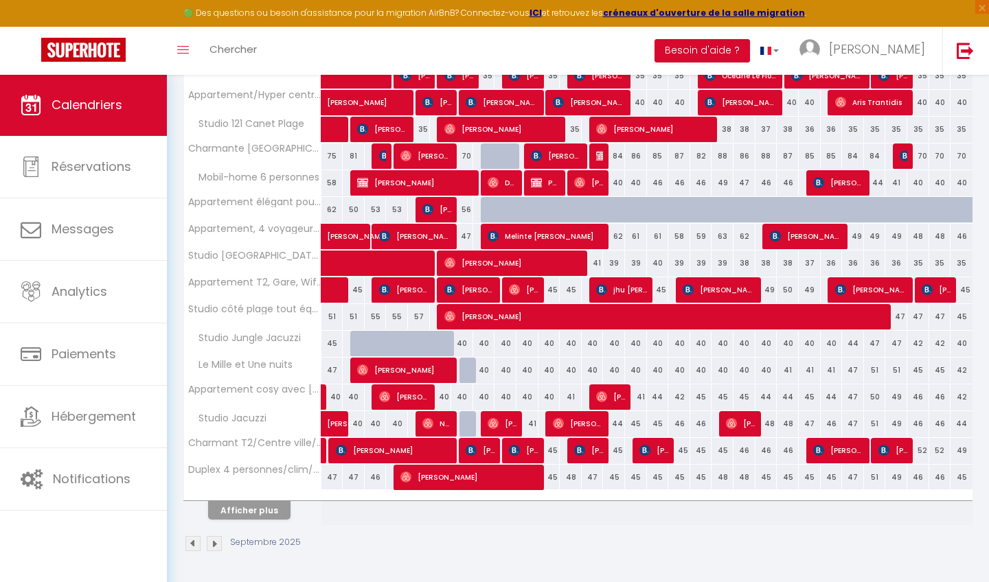
scroll to position [413, 0]
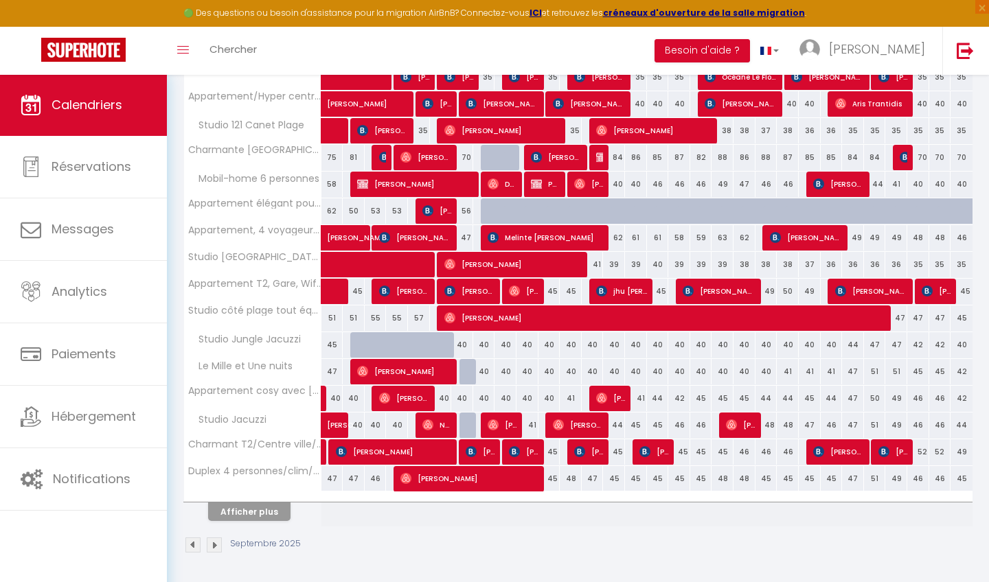
click at [254, 505] on button "Afficher plus" at bounding box center [249, 512] width 82 height 19
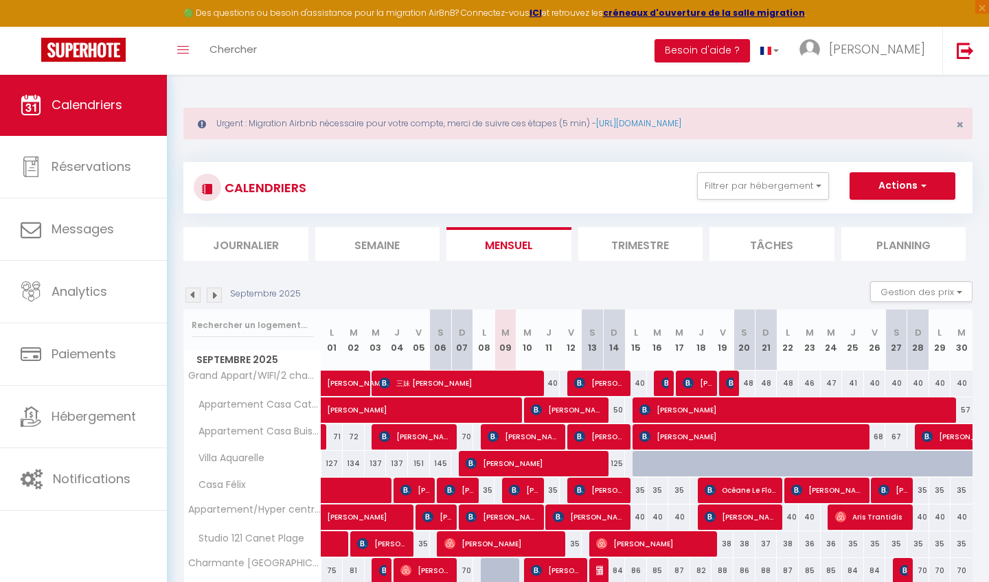
scroll to position [0, 0]
click at [958, 127] on span "×" at bounding box center [960, 124] width 8 height 17
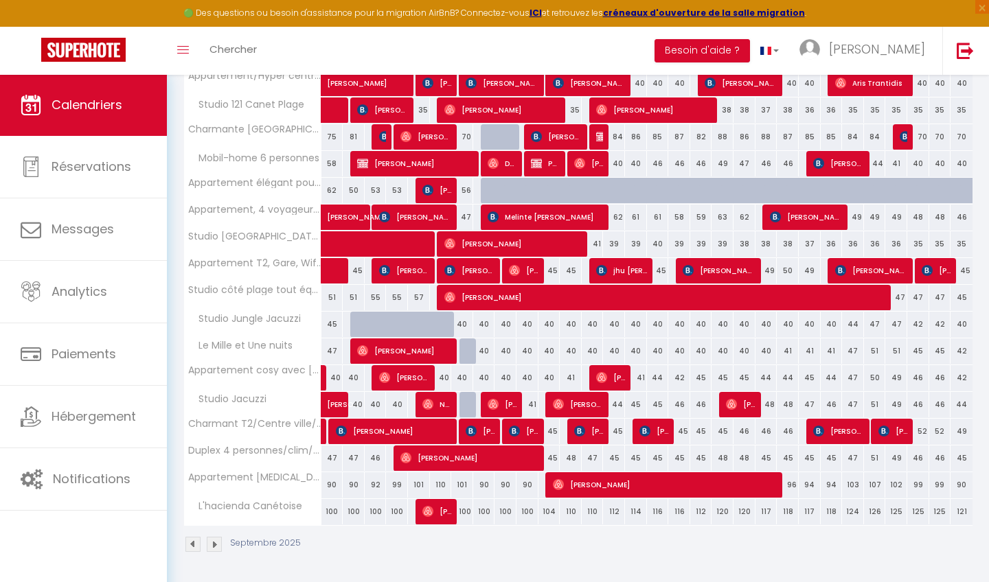
scroll to position [375, 0]
